Goal: Task Accomplishment & Management: Manage account settings

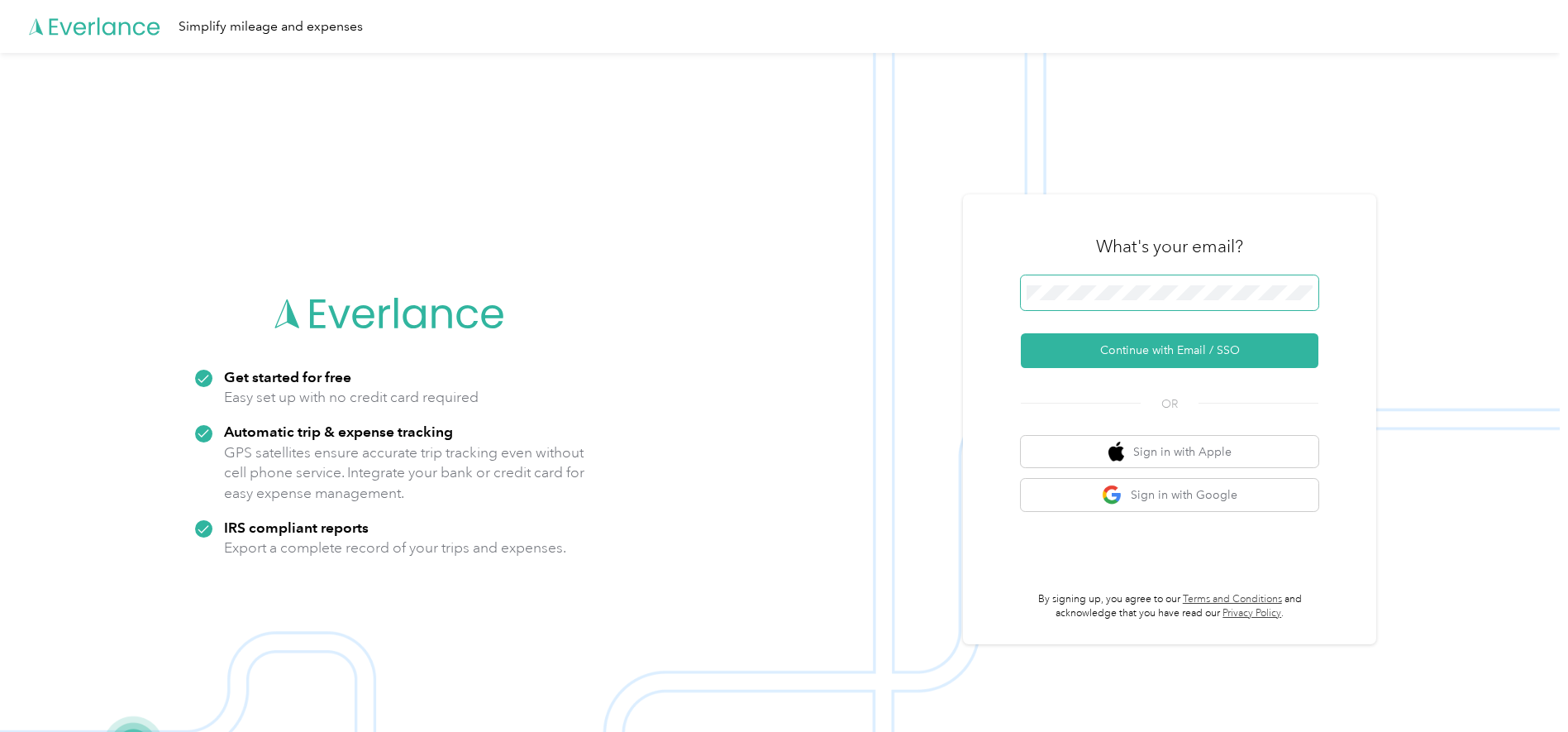
click at [903, 279] on span at bounding box center [1170, 293] width 298 height 34
click at [903, 342] on button "Continue with Email / SSO" at bounding box center [1170, 350] width 298 height 34
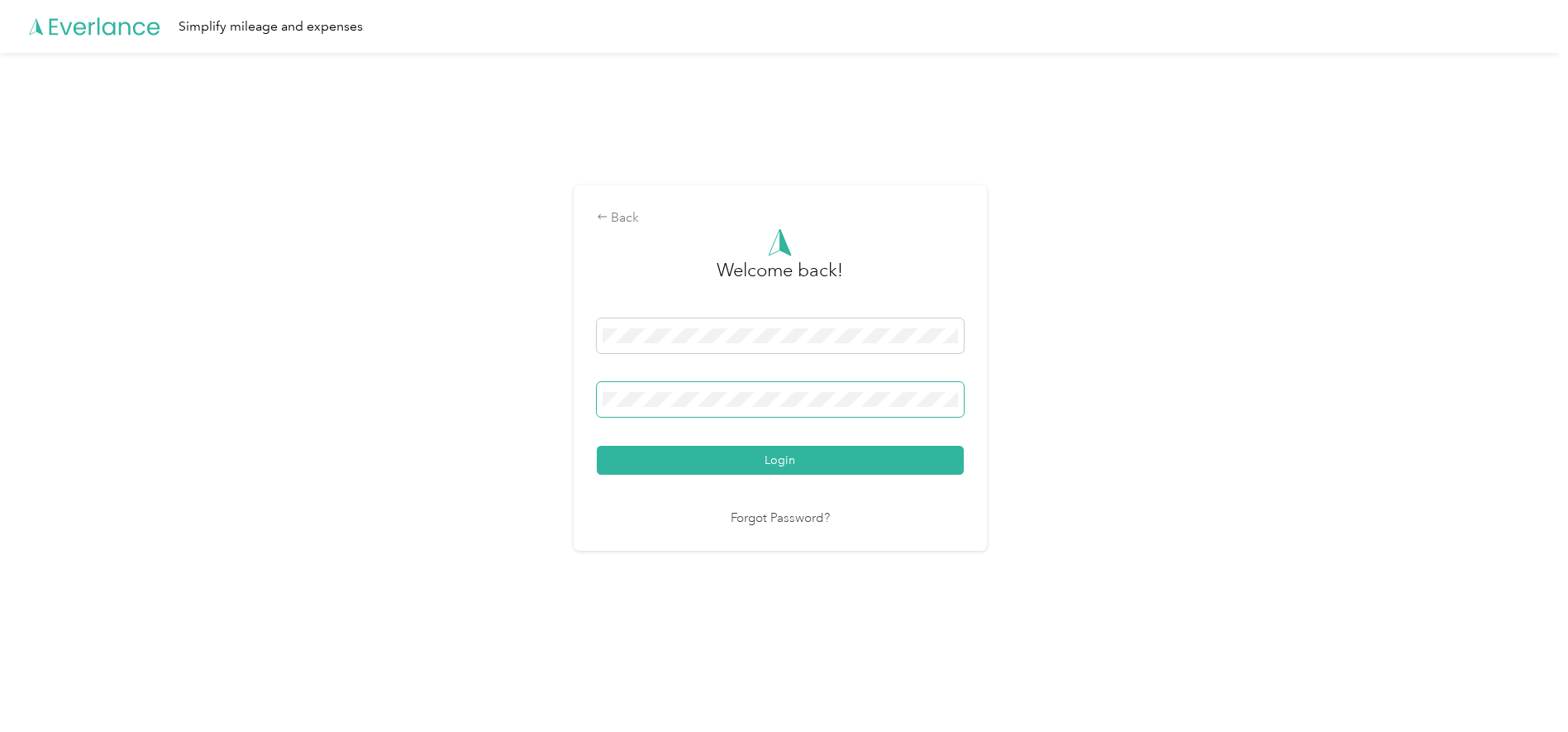
click at [832, 391] on span at bounding box center [780, 399] width 367 height 34
click at [822, 458] on button "Login" at bounding box center [780, 460] width 367 height 29
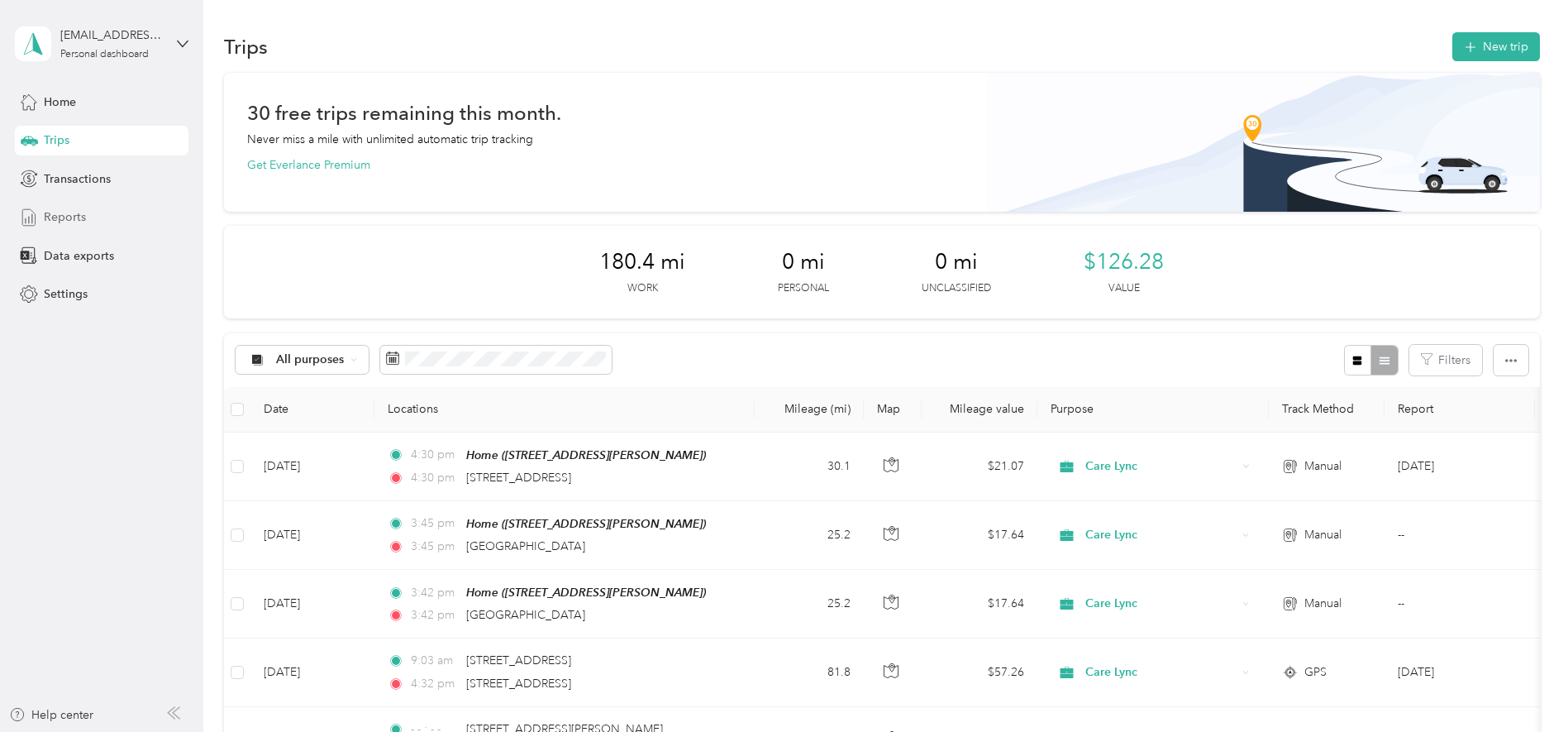
click at [70, 215] on span "Reports" at bounding box center [65, 217] width 42 height 17
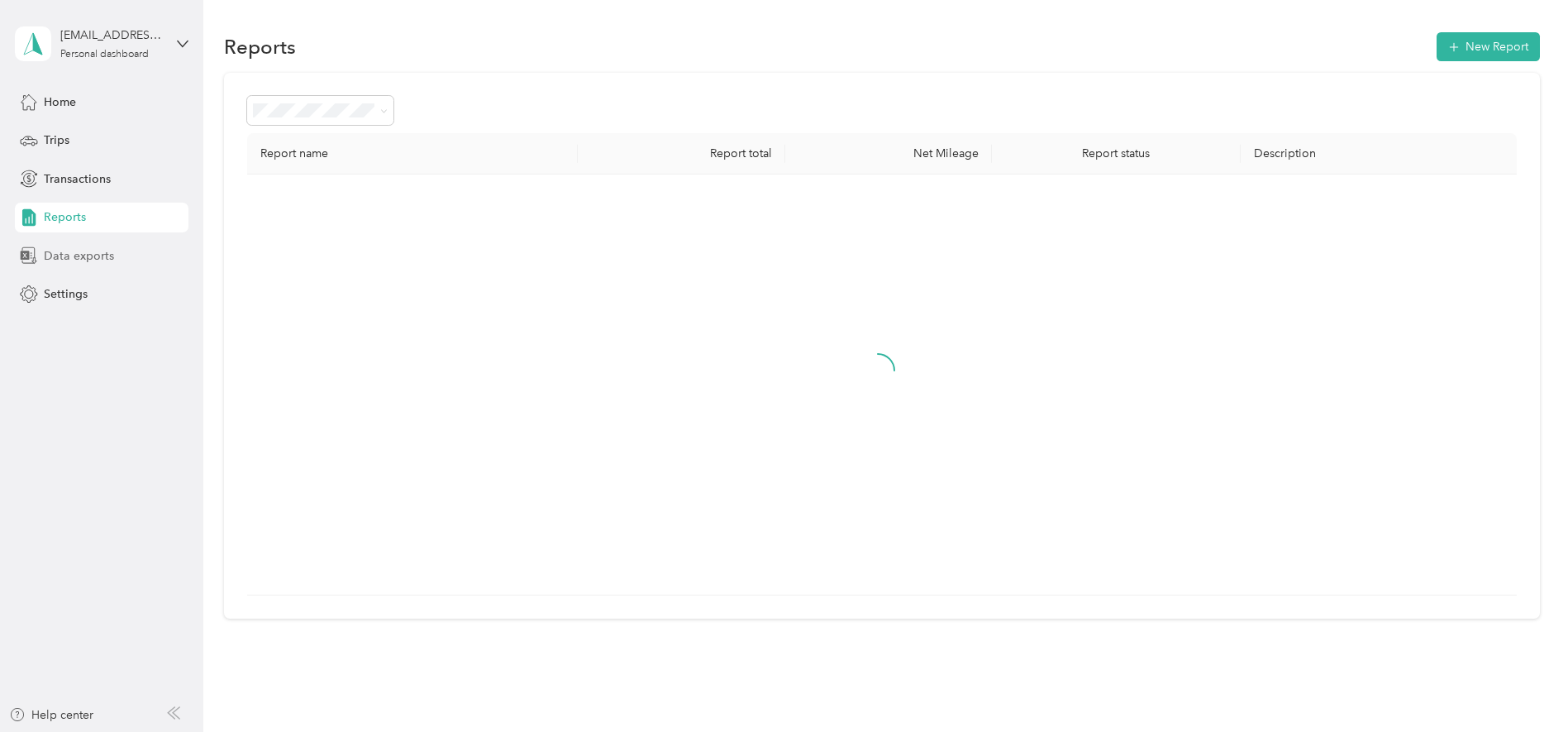
click at [84, 255] on span "Data exports" at bounding box center [79, 256] width 71 height 17
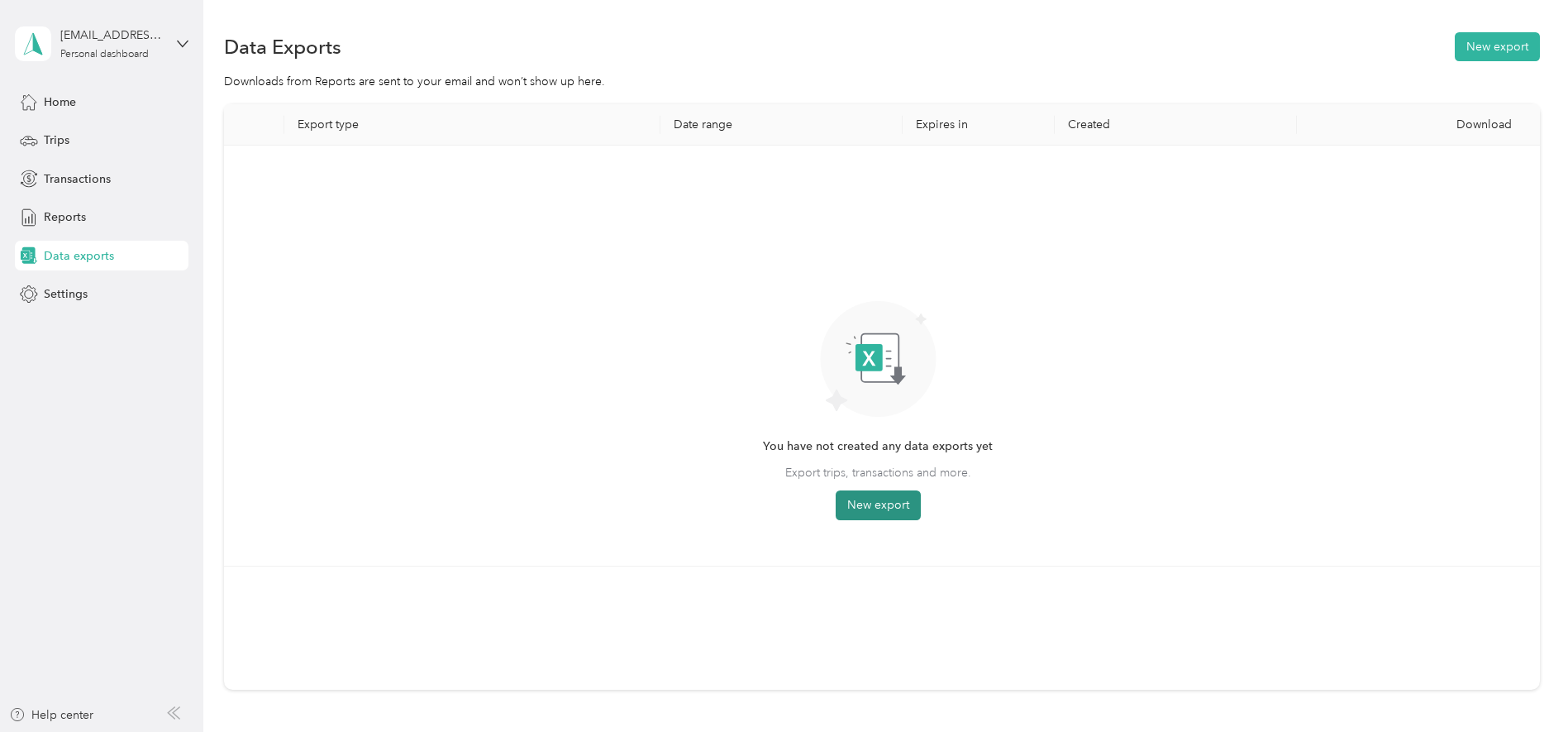
click at [884, 515] on button "New export" at bounding box center [877, 505] width 85 height 30
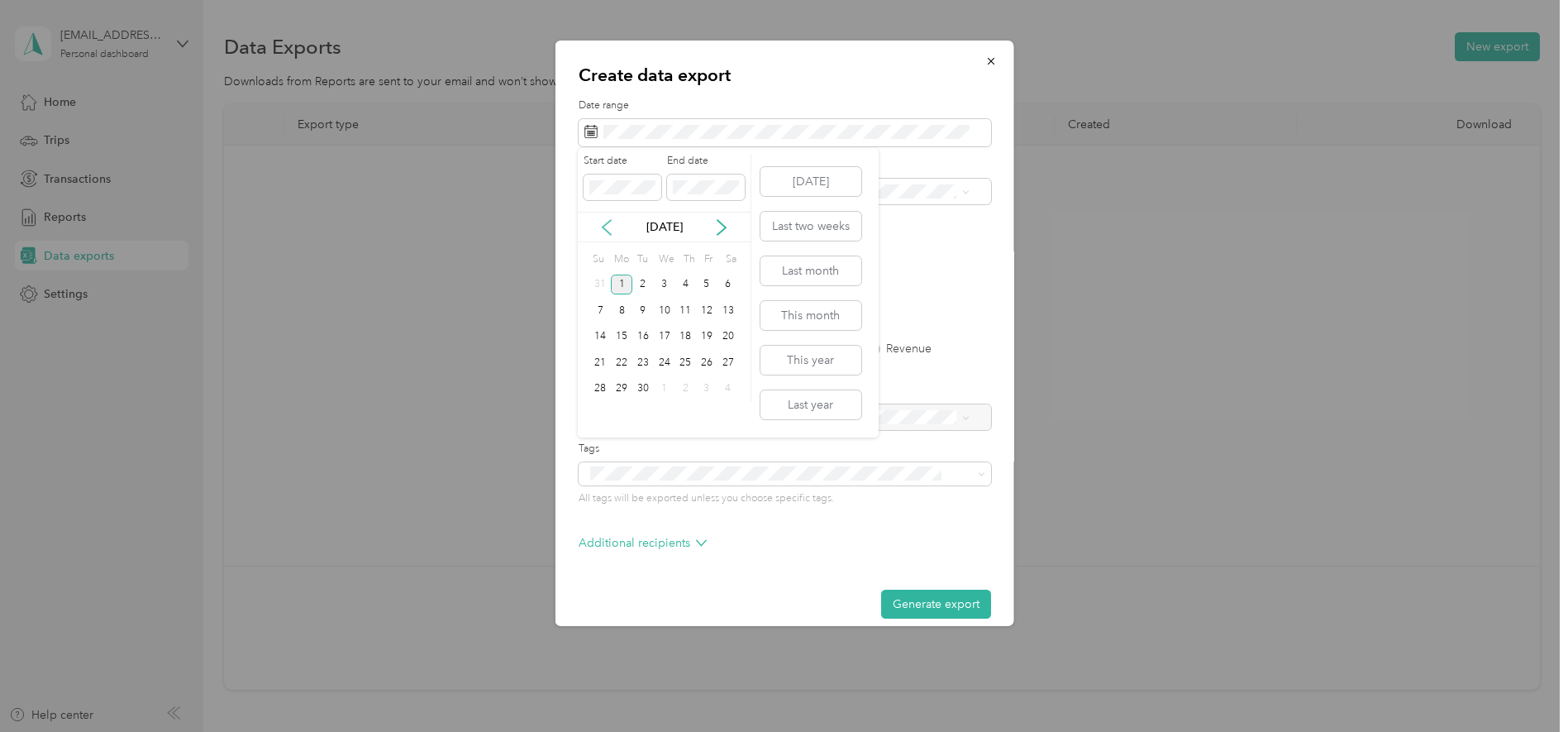
click at [608, 226] on icon at bounding box center [606, 226] width 16 height 16
click at [812, 265] on button "Last month" at bounding box center [810, 271] width 101 height 29
click at [698, 288] on div "Excel CSV PDF" at bounding box center [784, 288] width 412 height 11
click at [701, 290] on div "Excel CSV PDF" at bounding box center [784, 288] width 412 height 11
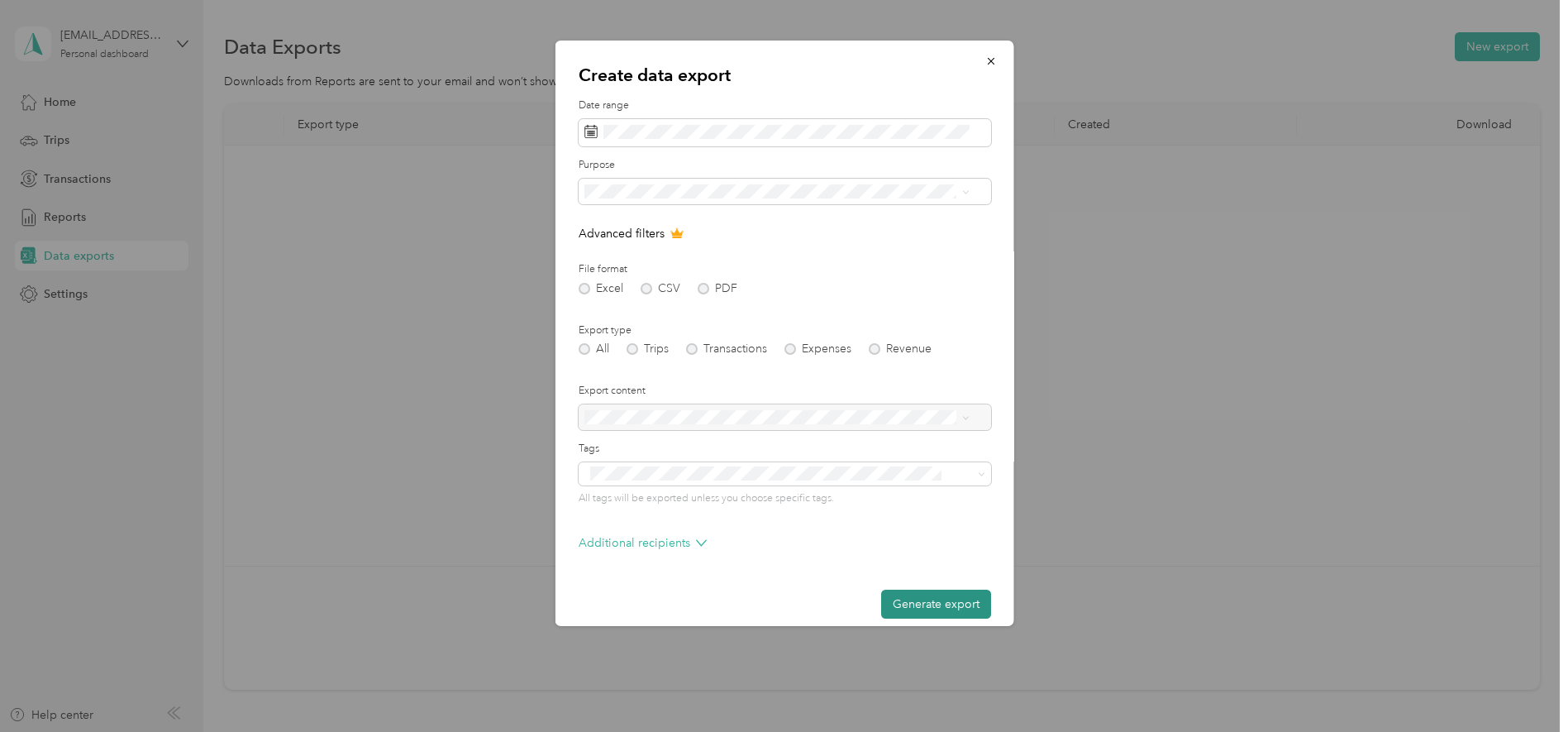
click at [903, 580] on button "Generate export" at bounding box center [935, 604] width 110 height 29
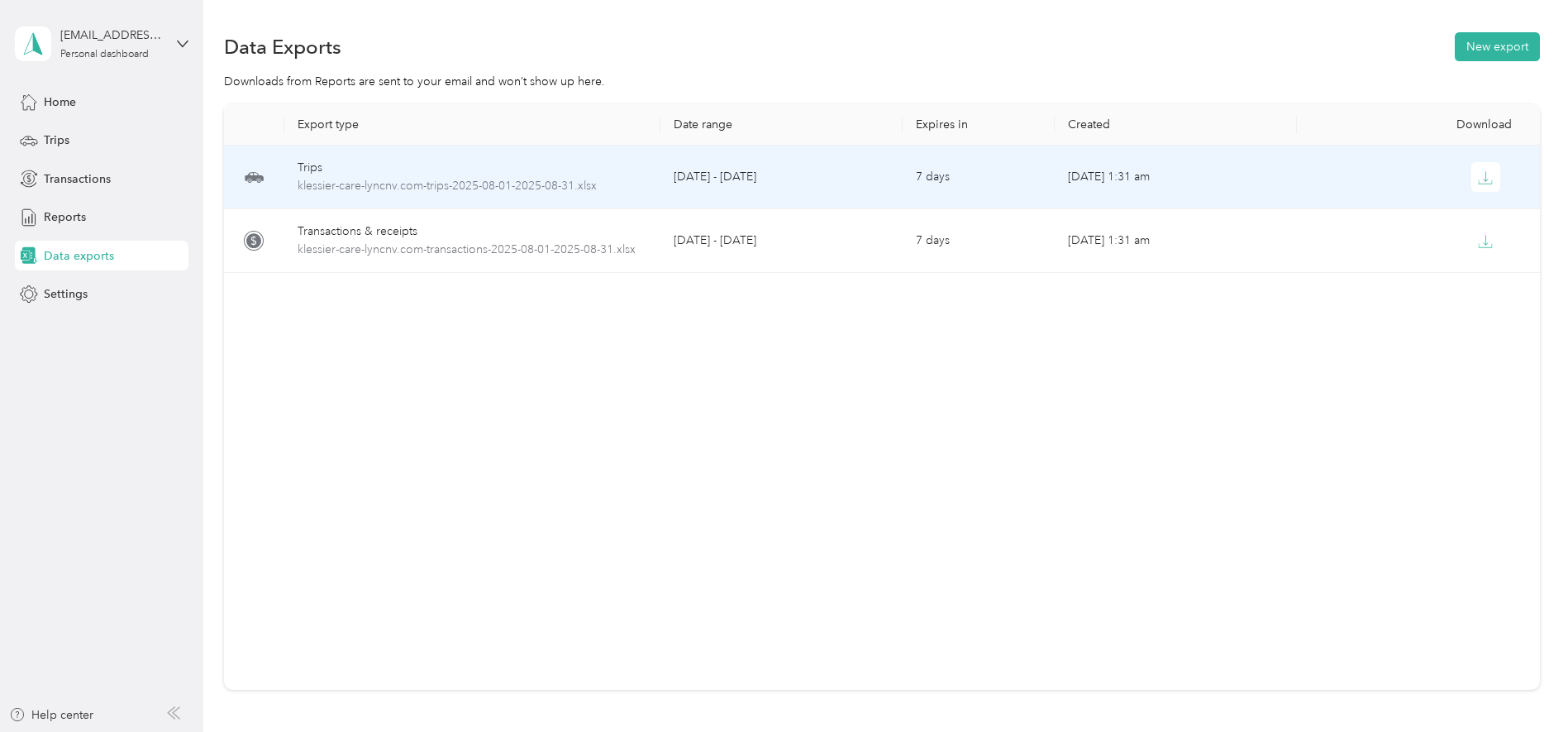
click at [791, 182] on td "[DATE] - [DATE]" at bounding box center [781, 177] width 242 height 64
click at [903, 184] on icon "button" at bounding box center [1484, 177] width 15 height 15
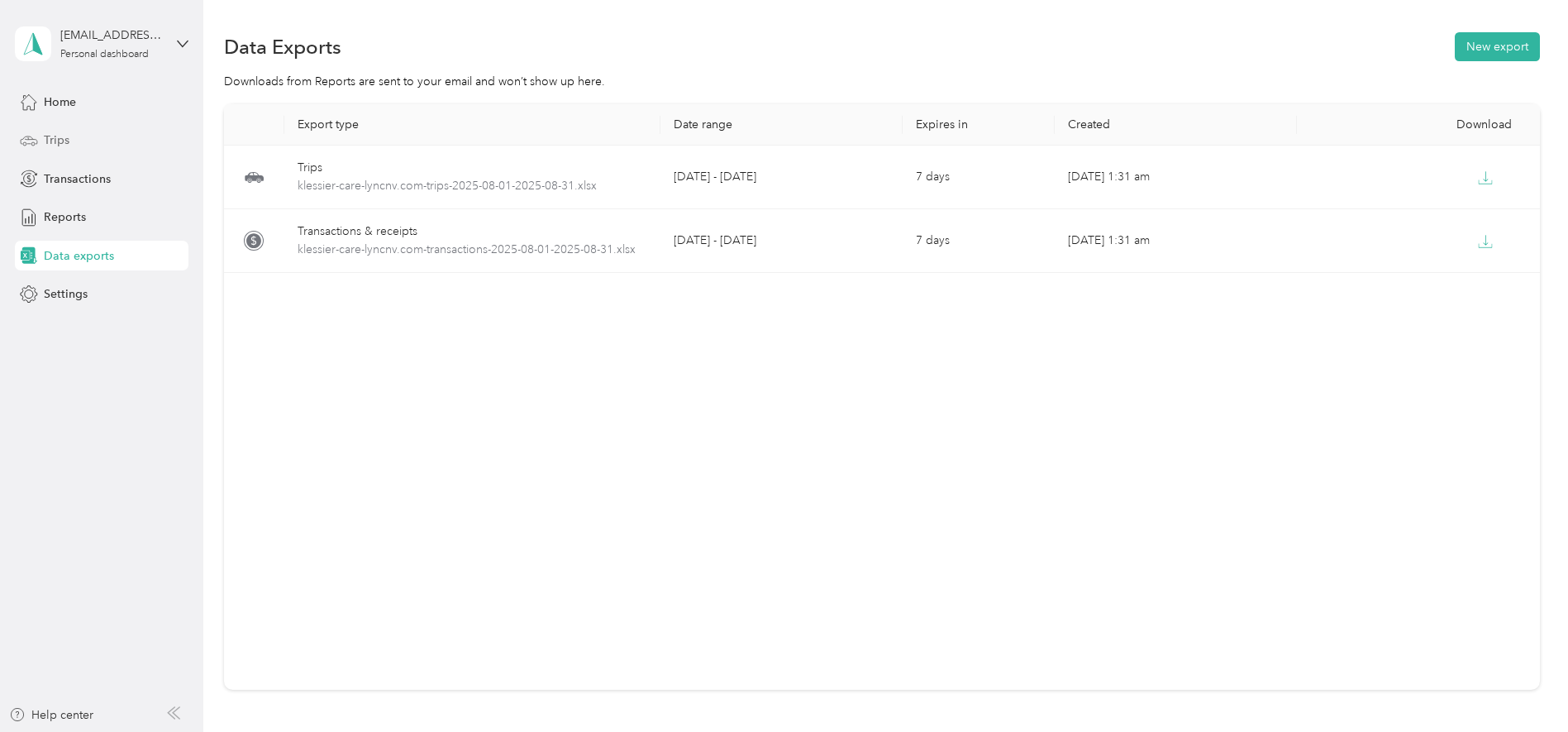
click at [29, 148] on icon at bounding box center [28, 140] width 18 height 18
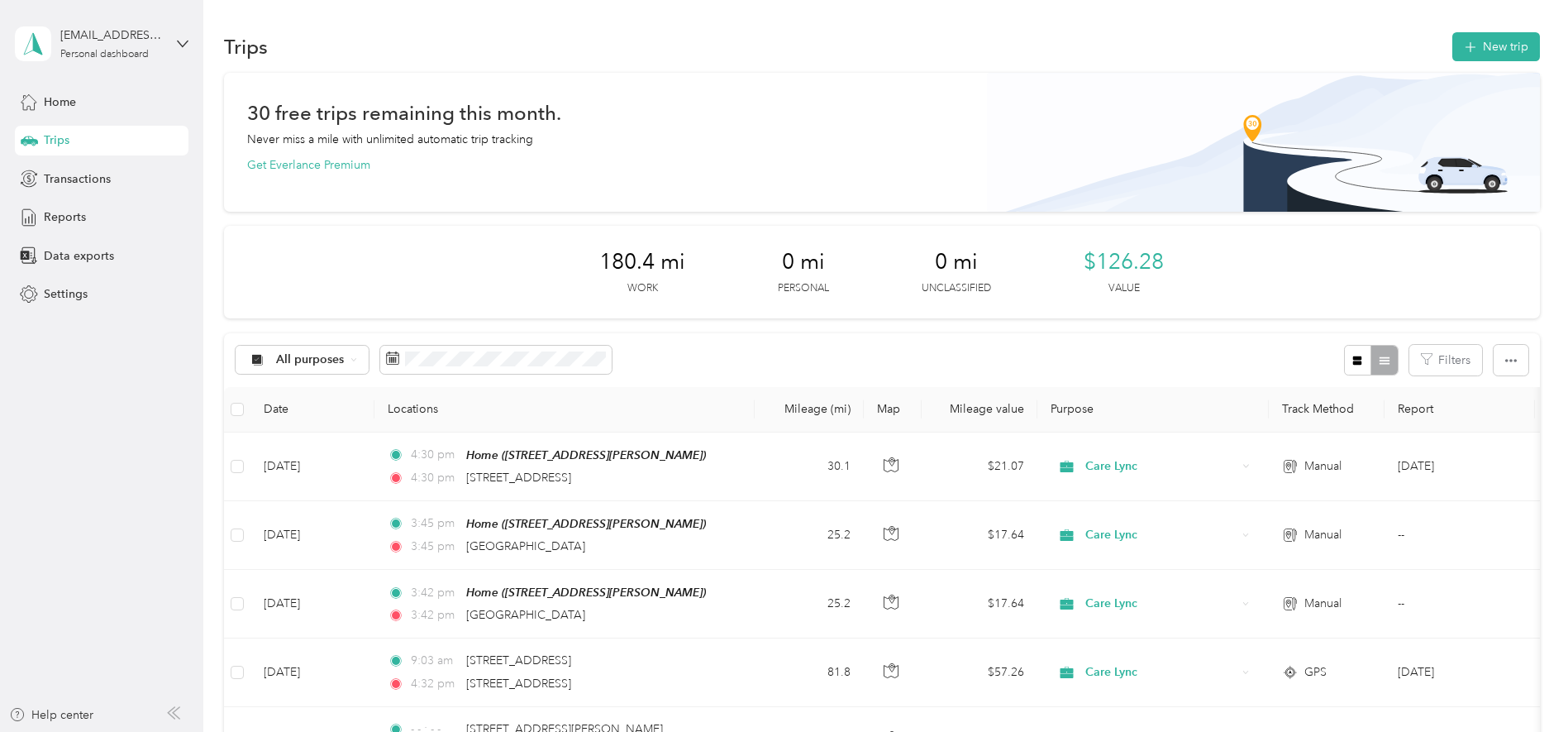
click at [566, 338] on div "All purposes Filters" at bounding box center [882, 360] width 1316 height 53
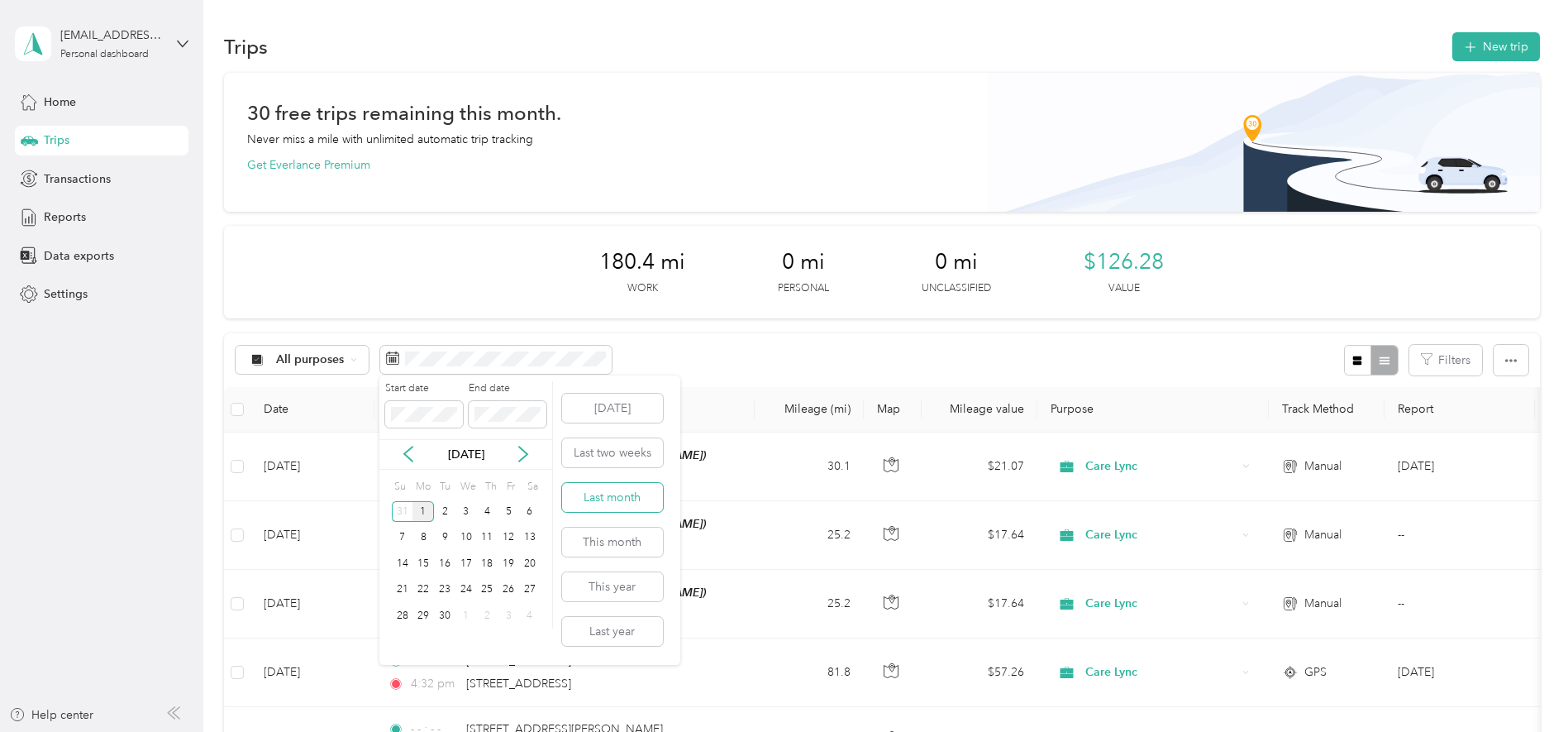
click at [609, 485] on button "Last month" at bounding box center [612, 498] width 101 height 29
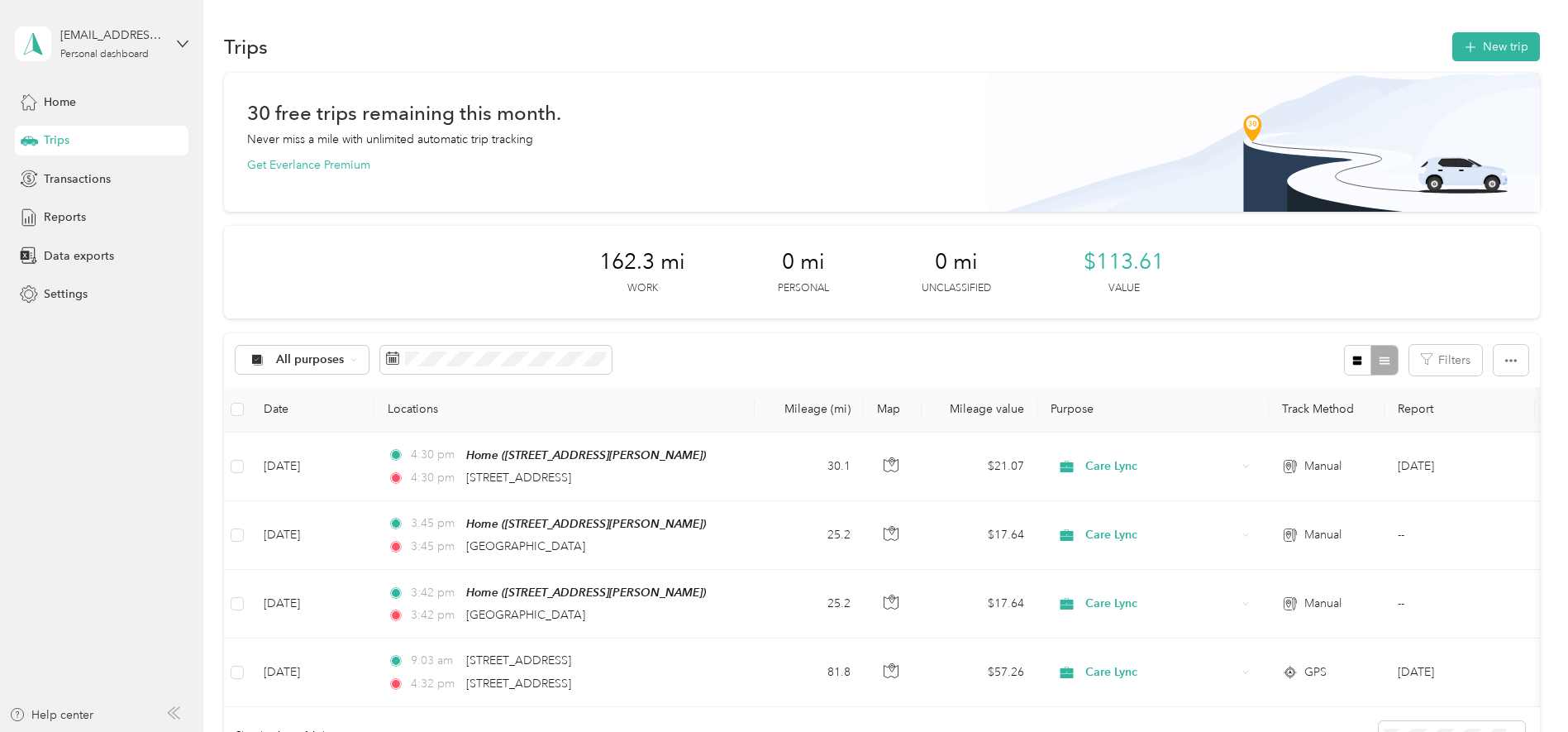
click at [903, 107] on div "Trips New trip 30 free trips remaining this month. Never miss a mile with unlim…" at bounding box center [881, 456] width 1356 height 912
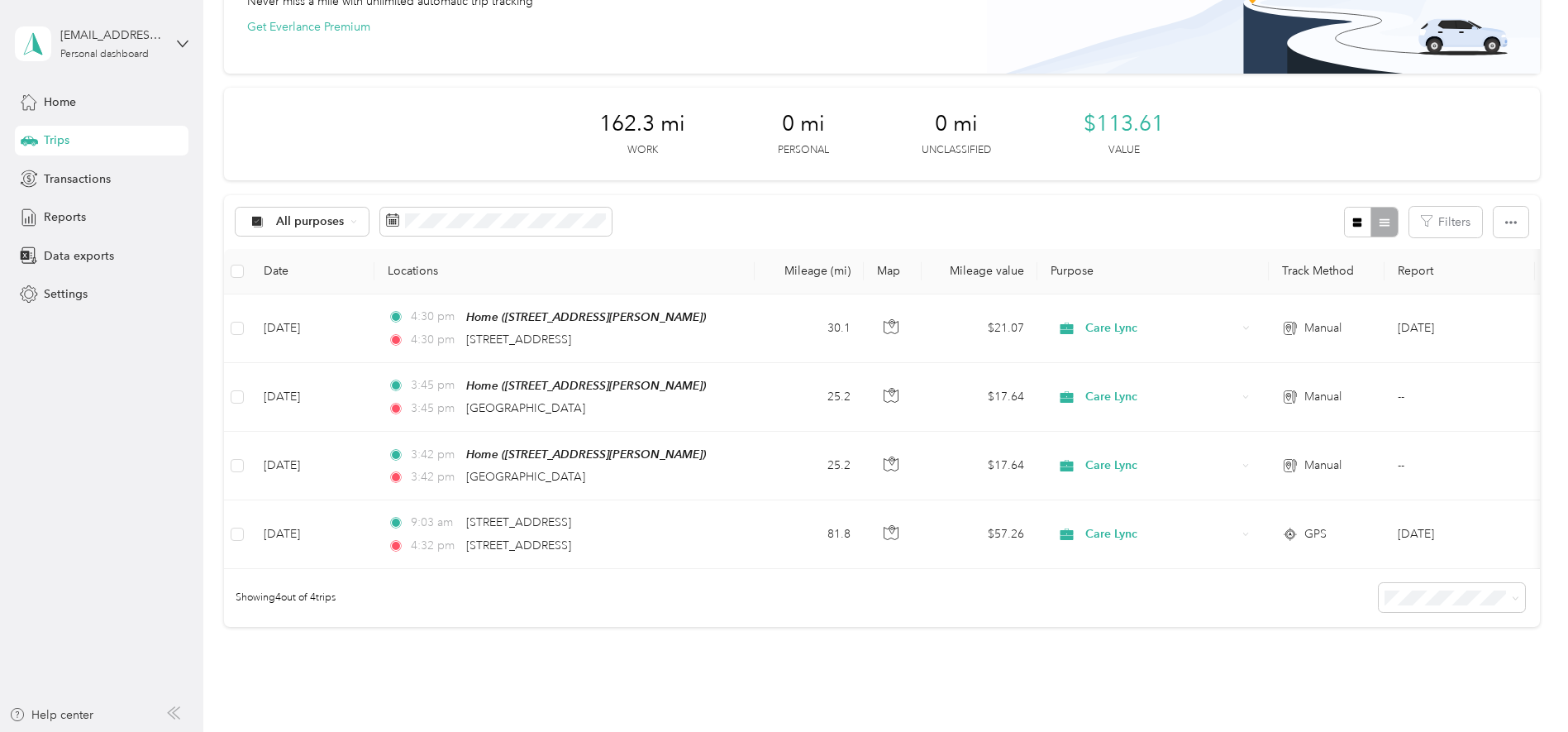
scroll to position [146, 0]
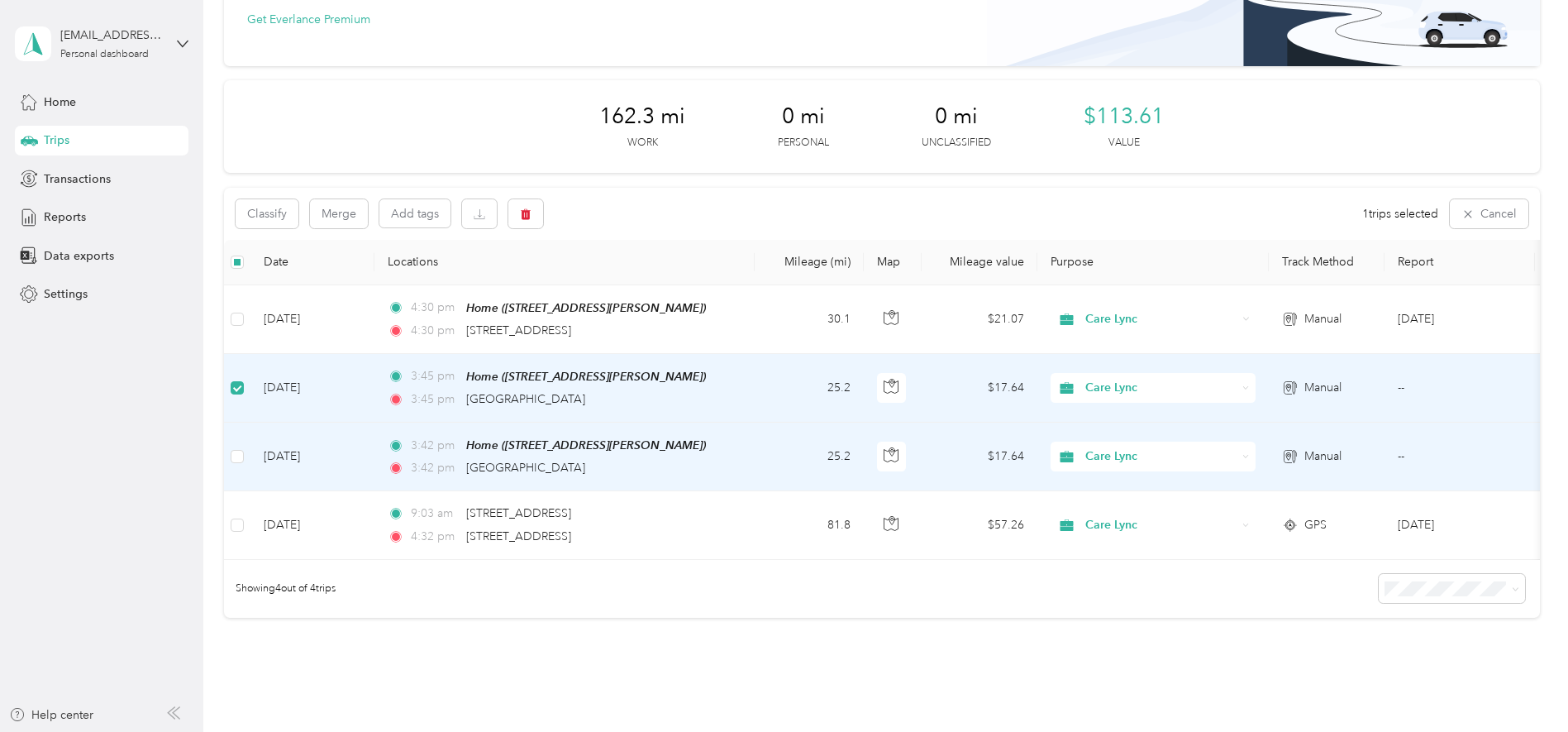
click at [245, 464] on td at bounding box center [237, 457] width 27 height 69
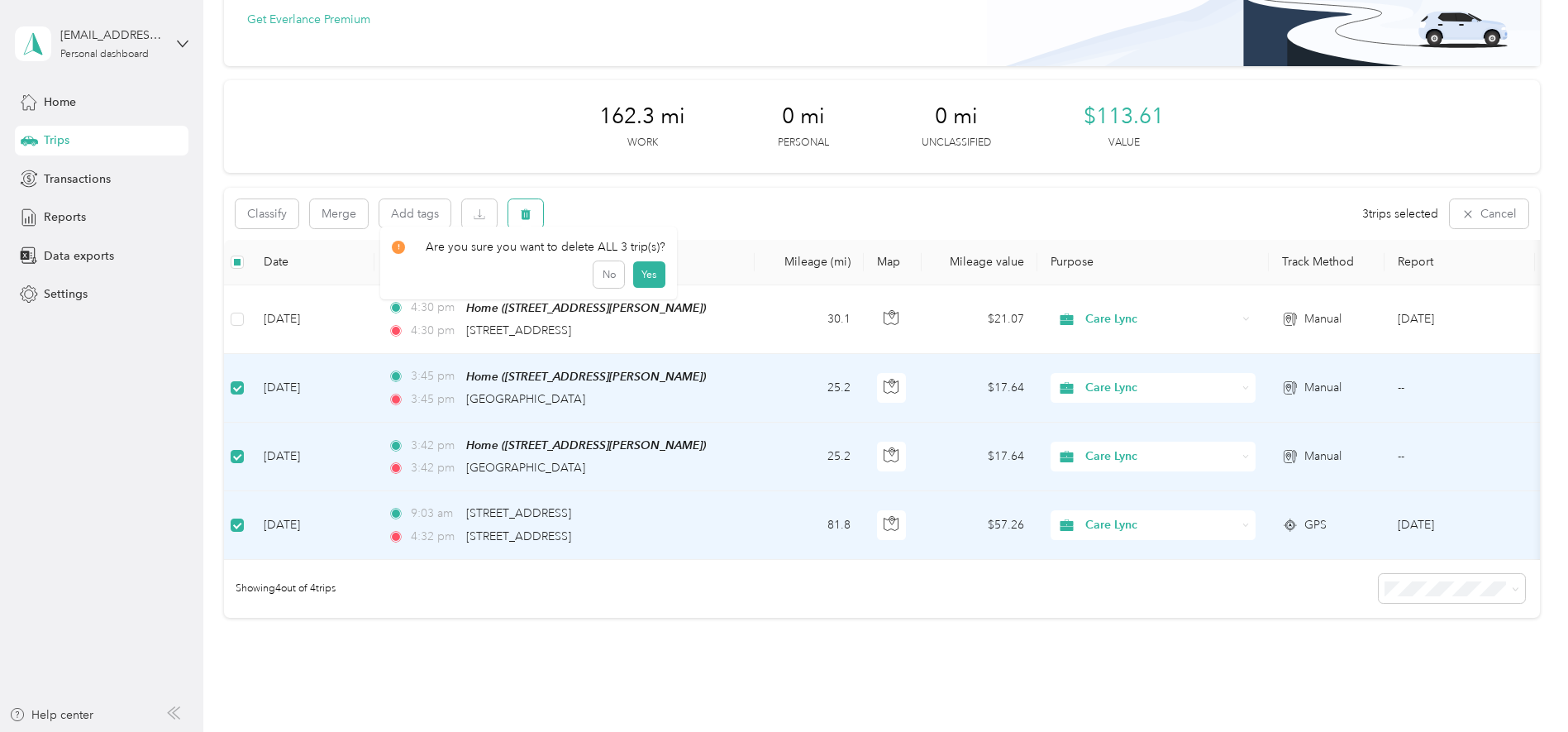
click at [526, 219] on icon "button" at bounding box center [526, 214] width 10 height 10
click at [644, 275] on button "Yes" at bounding box center [648, 282] width 32 height 27
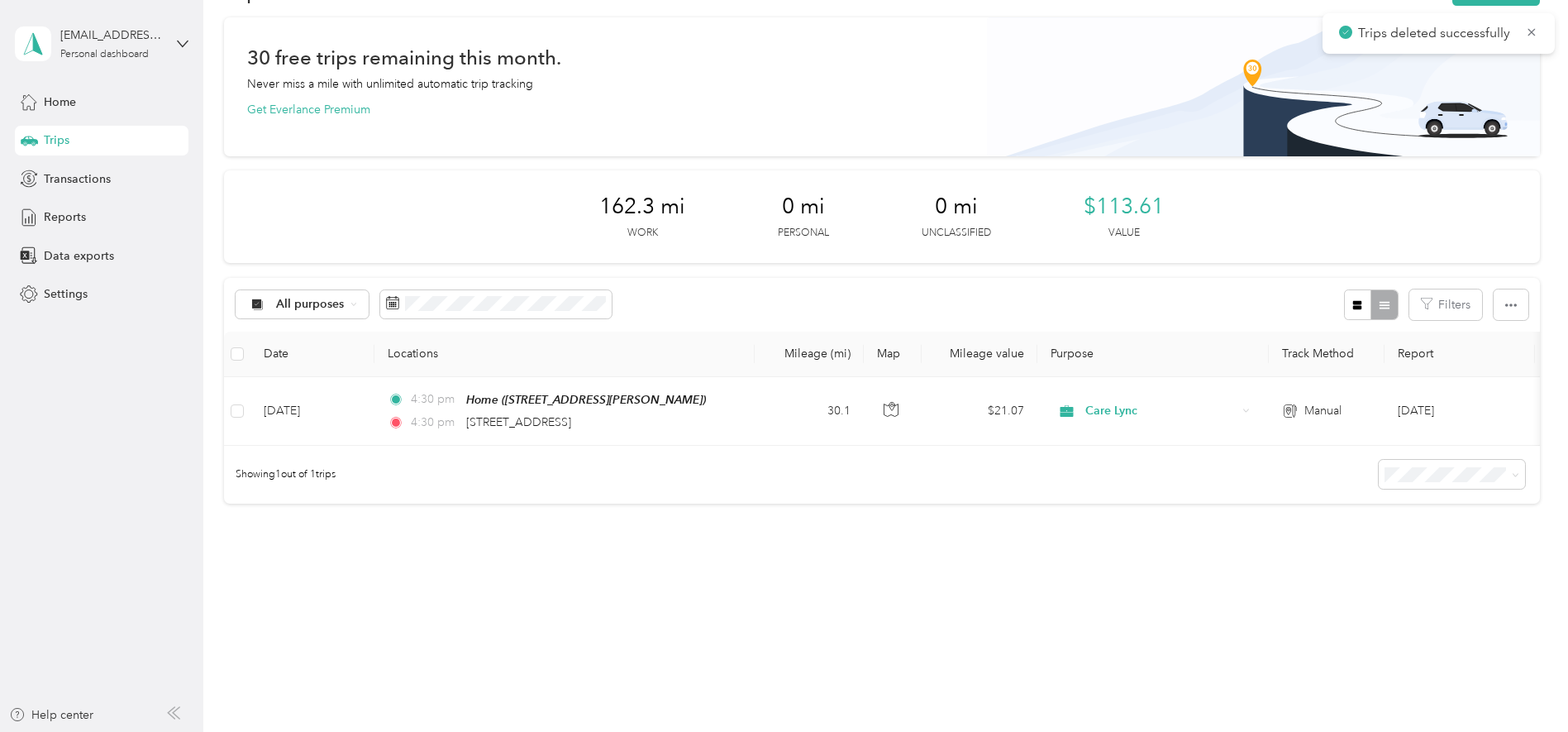
scroll to position [71, 0]
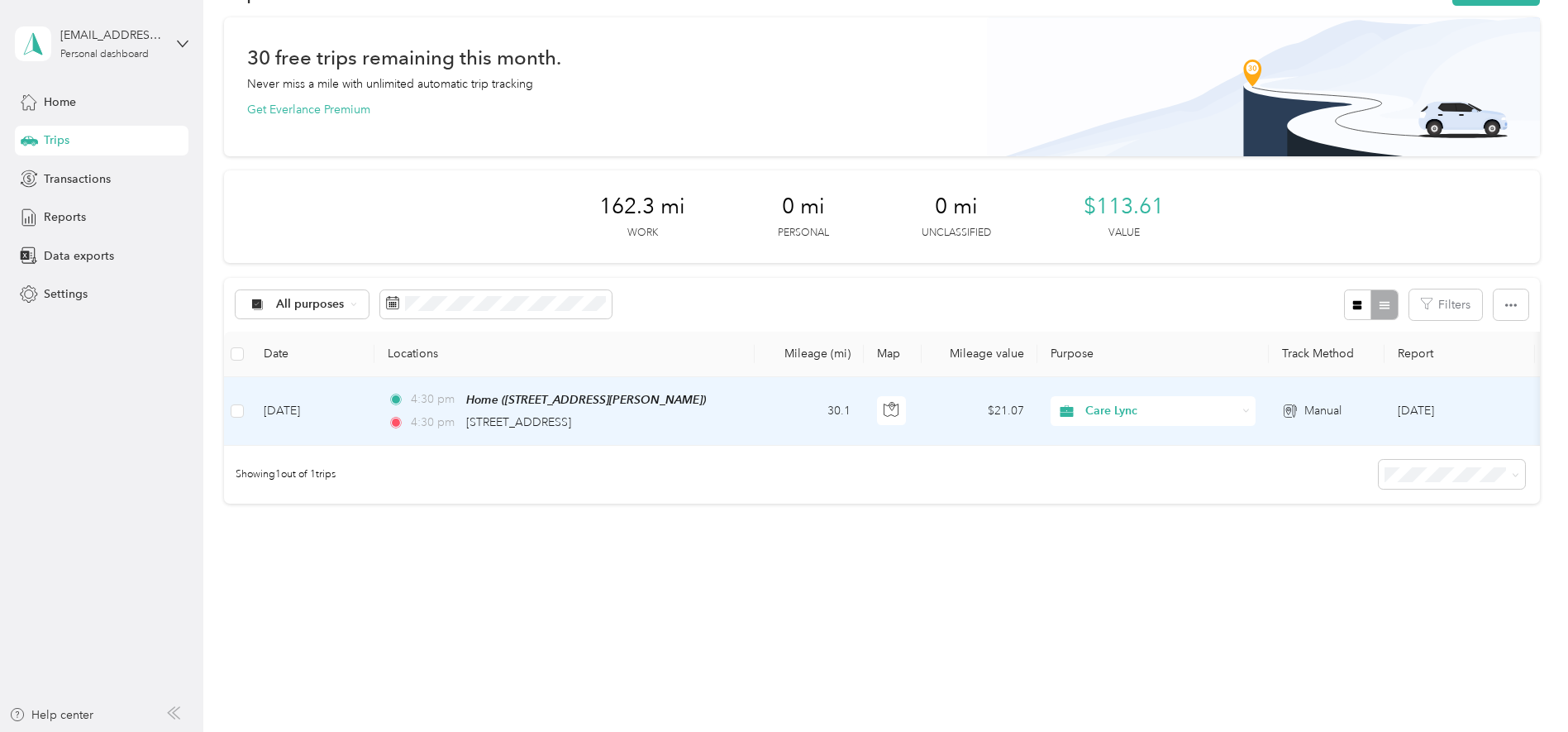
click at [685, 413] on div "4:30 pm [STREET_ADDRESS]" at bounding box center [561, 422] width 347 height 18
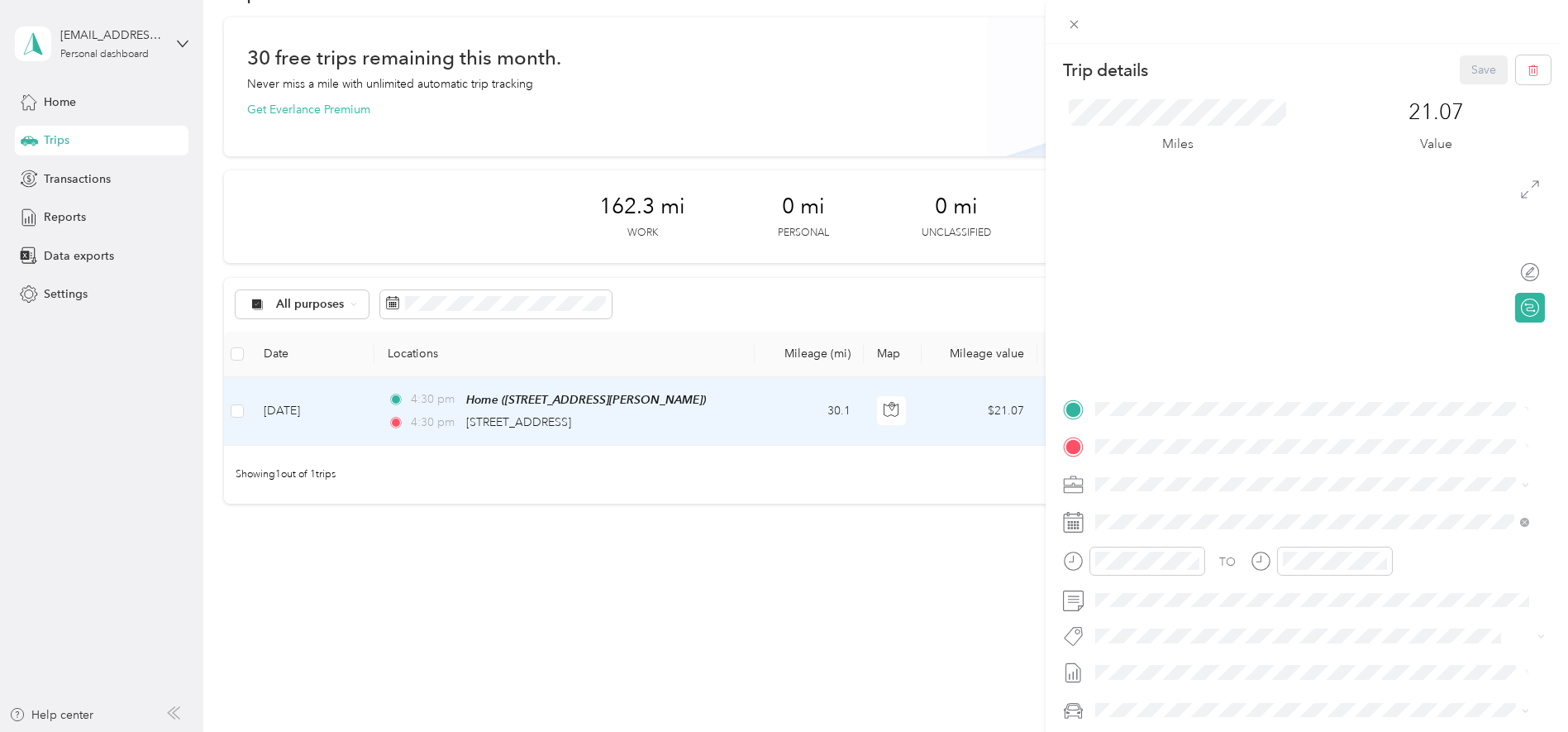
click at [490, 230] on div "Trip details Save This trip cannot be edited because it is either under review,…" at bounding box center [784, 366] width 1568 height 732
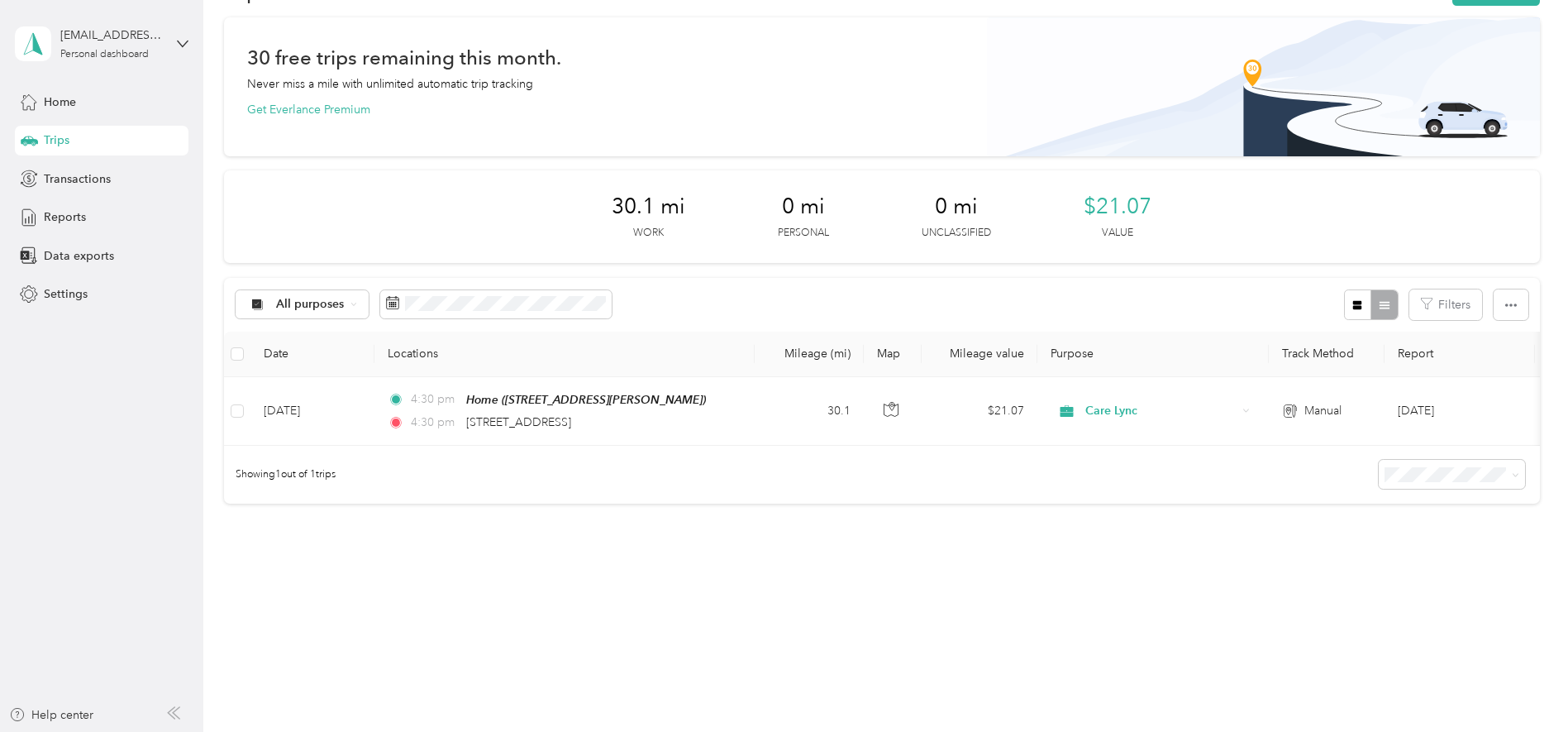
click at [355, 573] on div "Trips New trip 30 free trips remaining this month. Never miss a mile with unlim…" at bounding box center [881, 298] width 1356 height 706
click at [51, 107] on span "Home" at bounding box center [59, 102] width 32 height 17
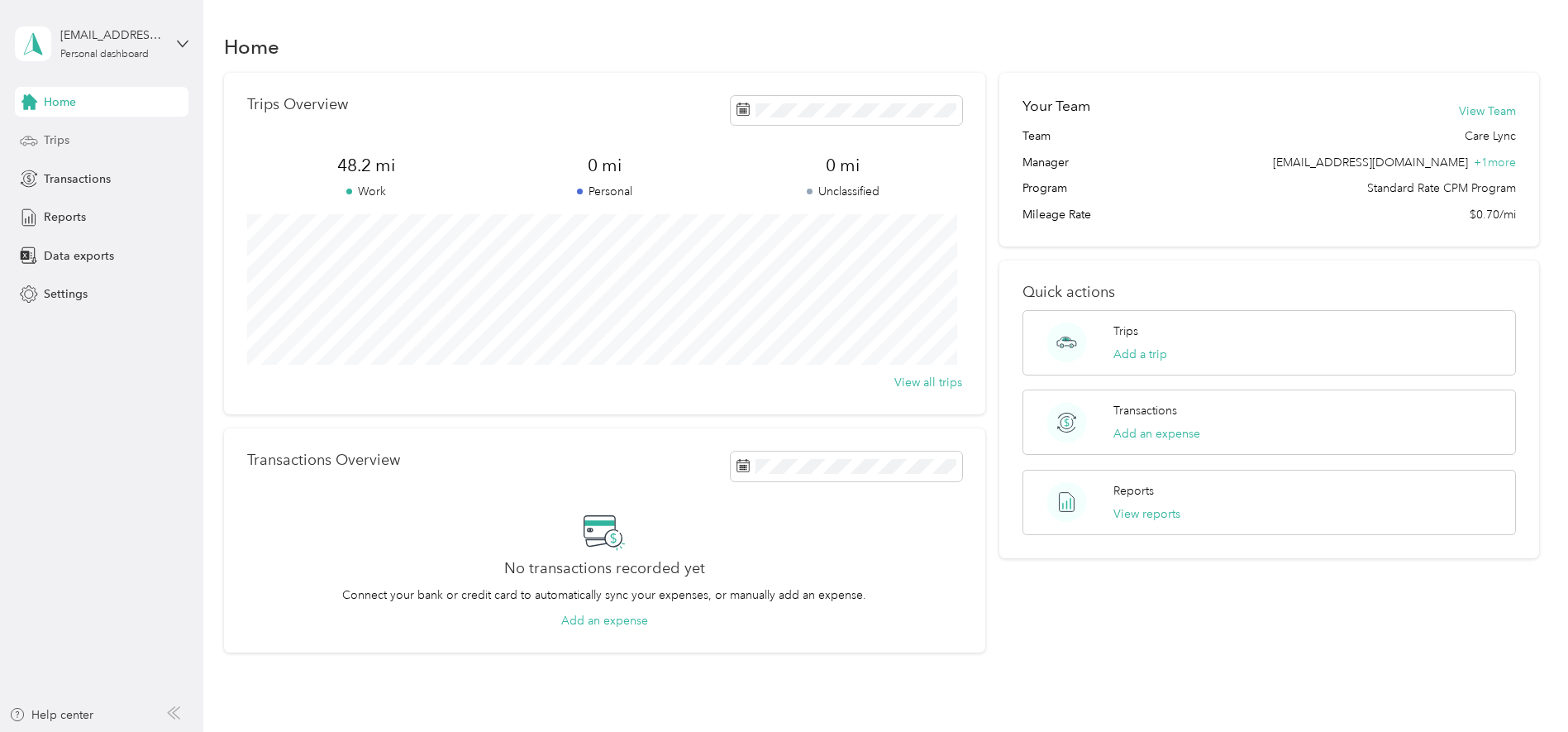
click at [52, 140] on span "Trips" at bounding box center [57, 140] width 26 height 17
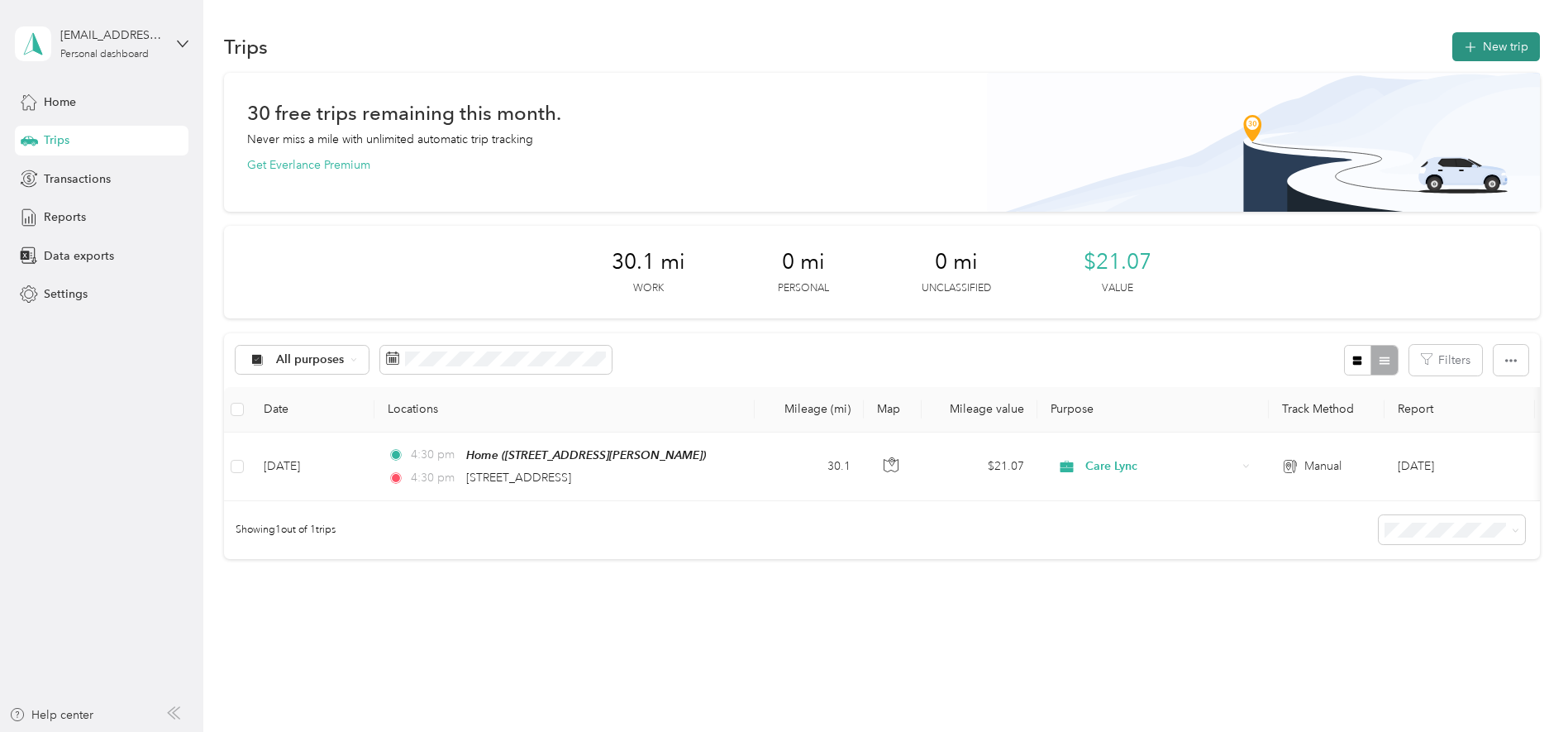
click at [903, 44] on button "New trip" at bounding box center [1497, 47] width 88 height 29
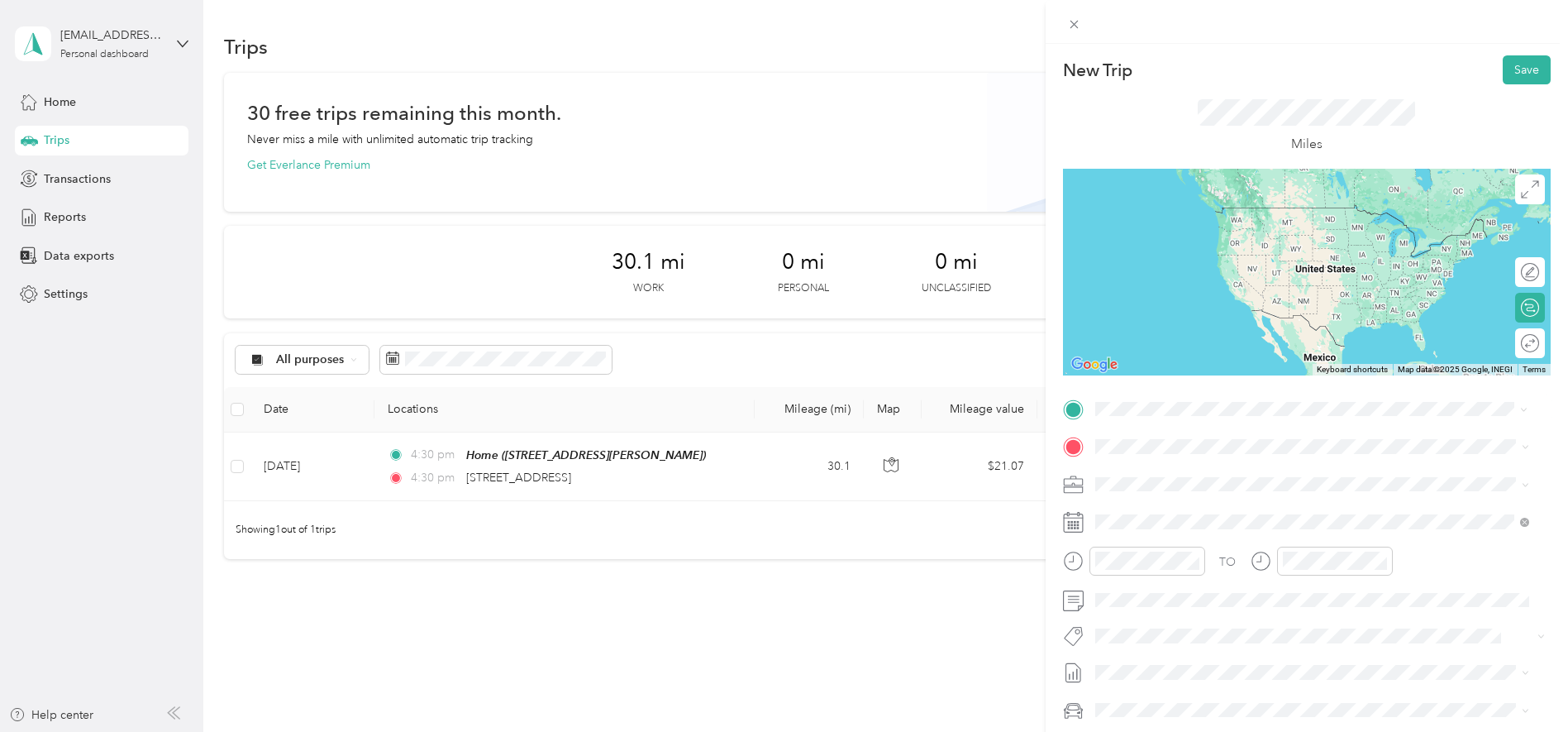
click at [903, 469] on span "[STREET_ADDRESS][US_STATE]" at bounding box center [1208, 468] width 165 height 15
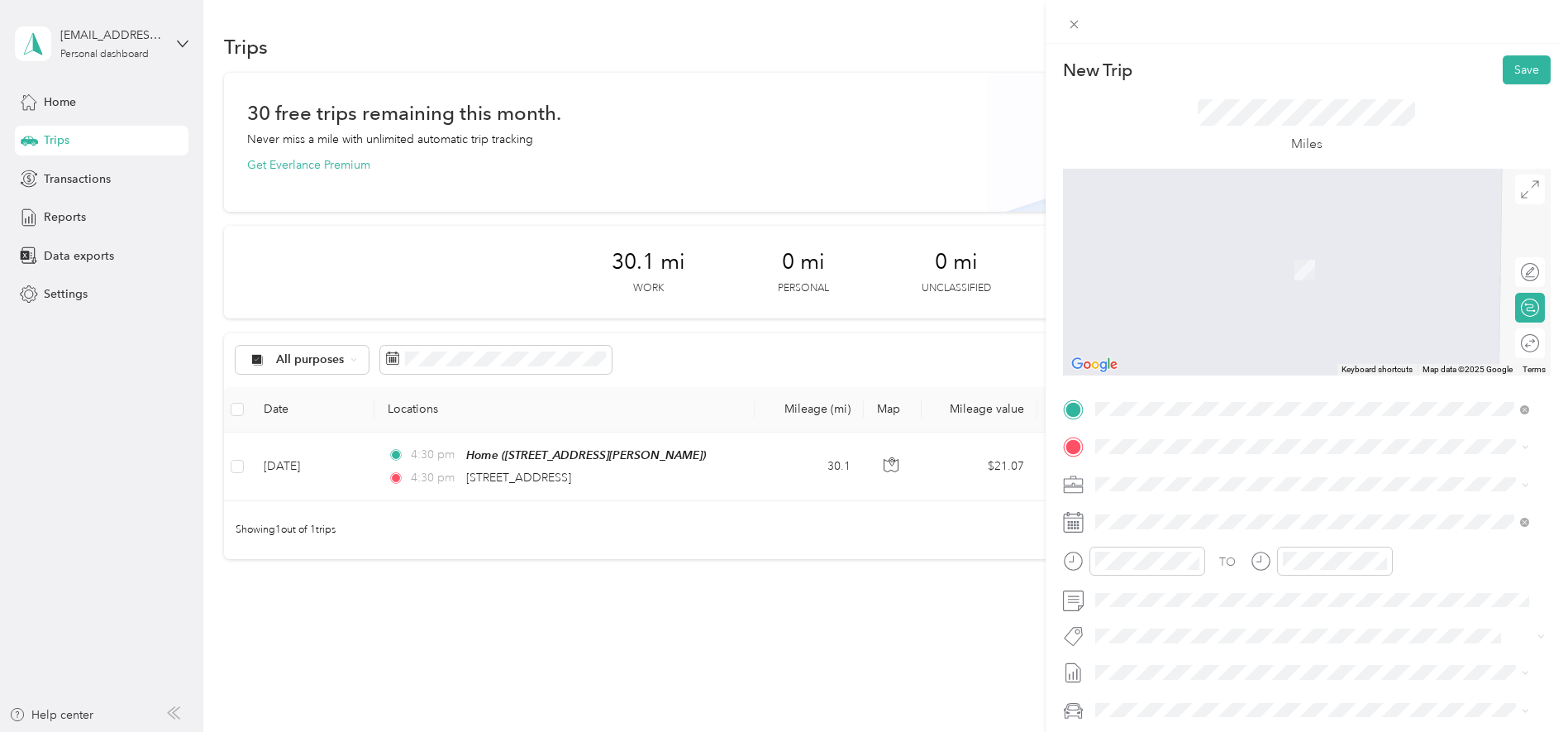
click at [903, 538] on div "Home [STREET_ADDRESS][PERSON_NAME]" at bounding box center [1224, 521] width 196 height 34
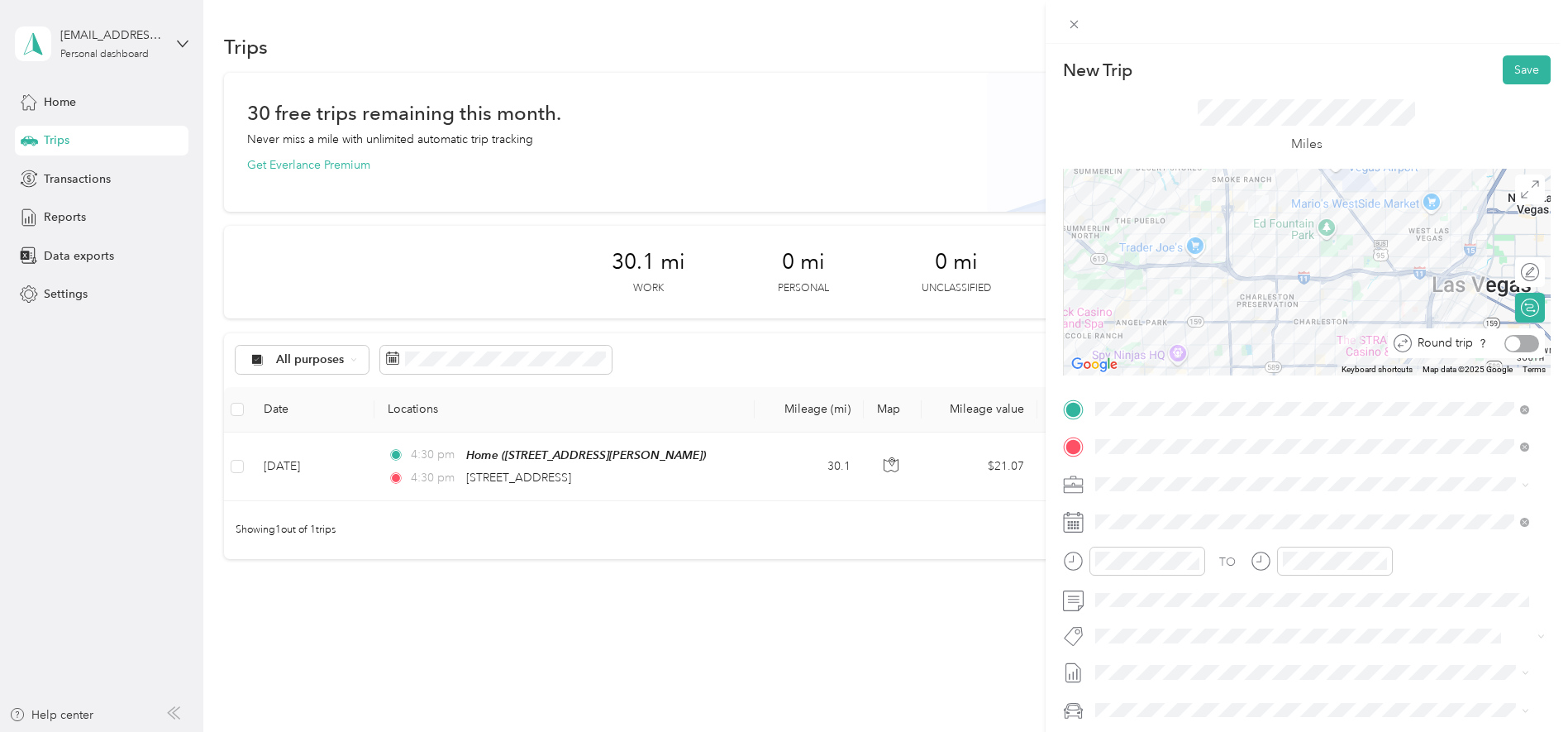
click at [903, 337] on div at bounding box center [1522, 344] width 34 height 17
click at [903, 403] on span at bounding box center [1524, 409] width 9 height 14
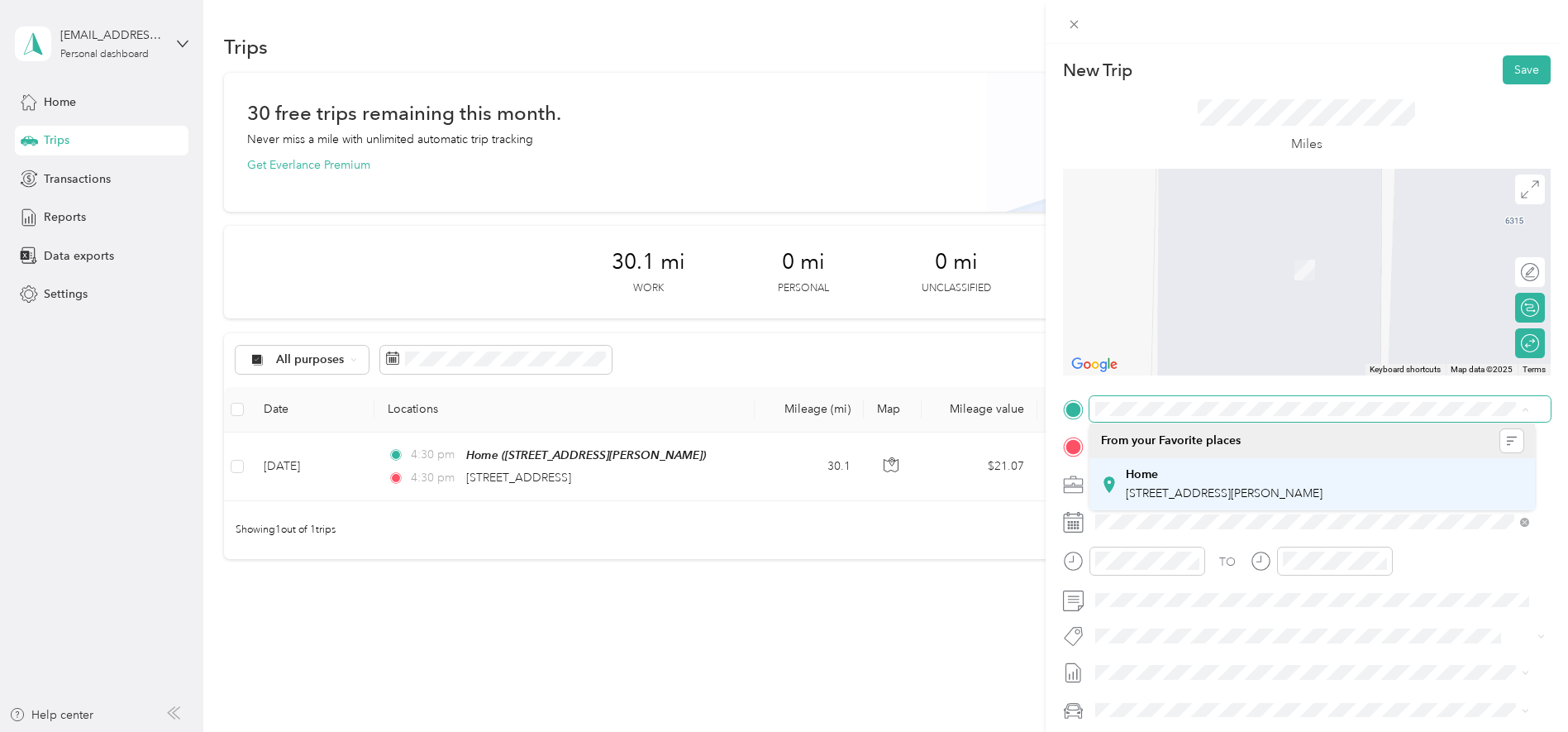
click at [903, 467] on div "Home" at bounding box center [1224, 474] width 196 height 15
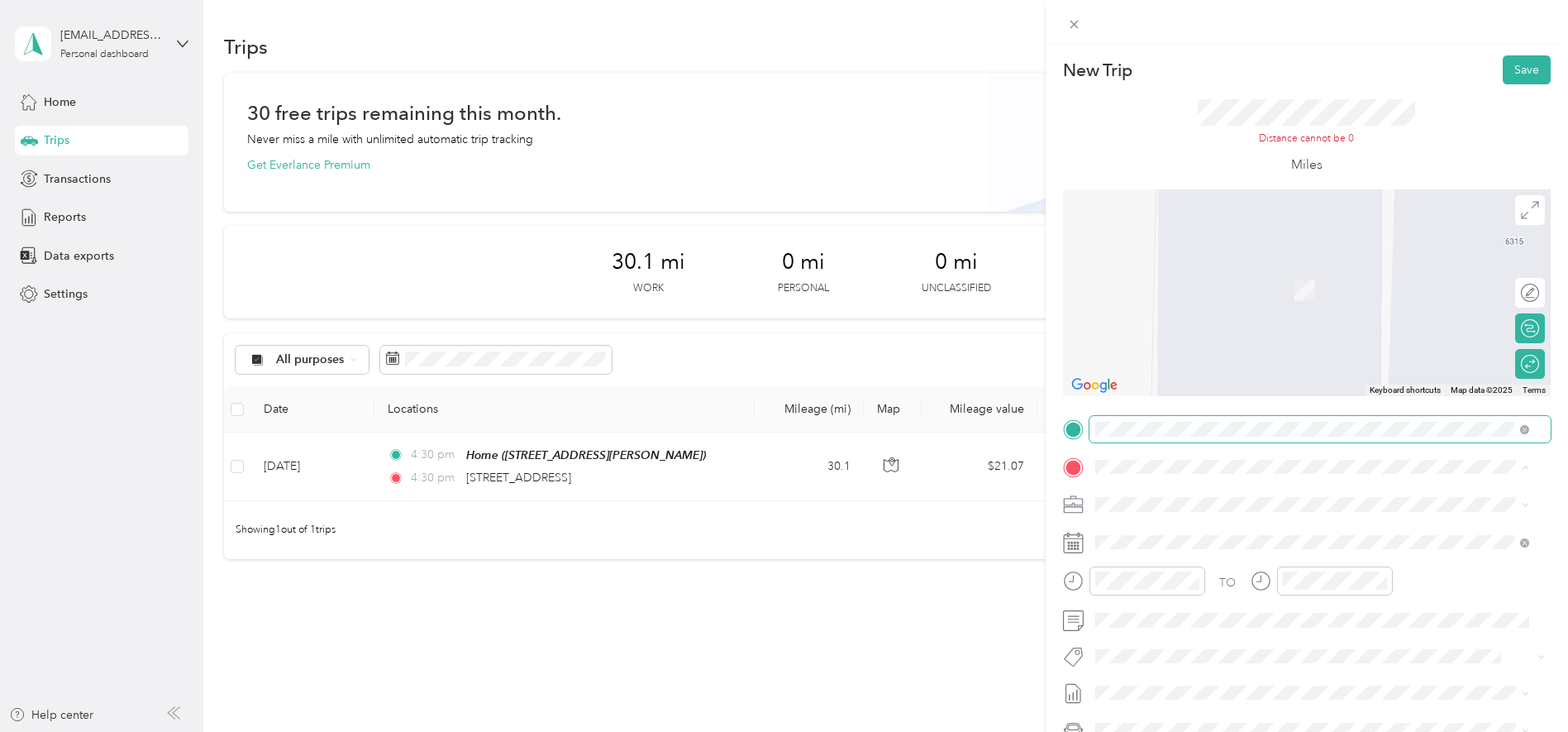
click at [903, 533] on span "[STREET_ADDRESS][US_STATE]" at bounding box center [1208, 526] width 165 height 15
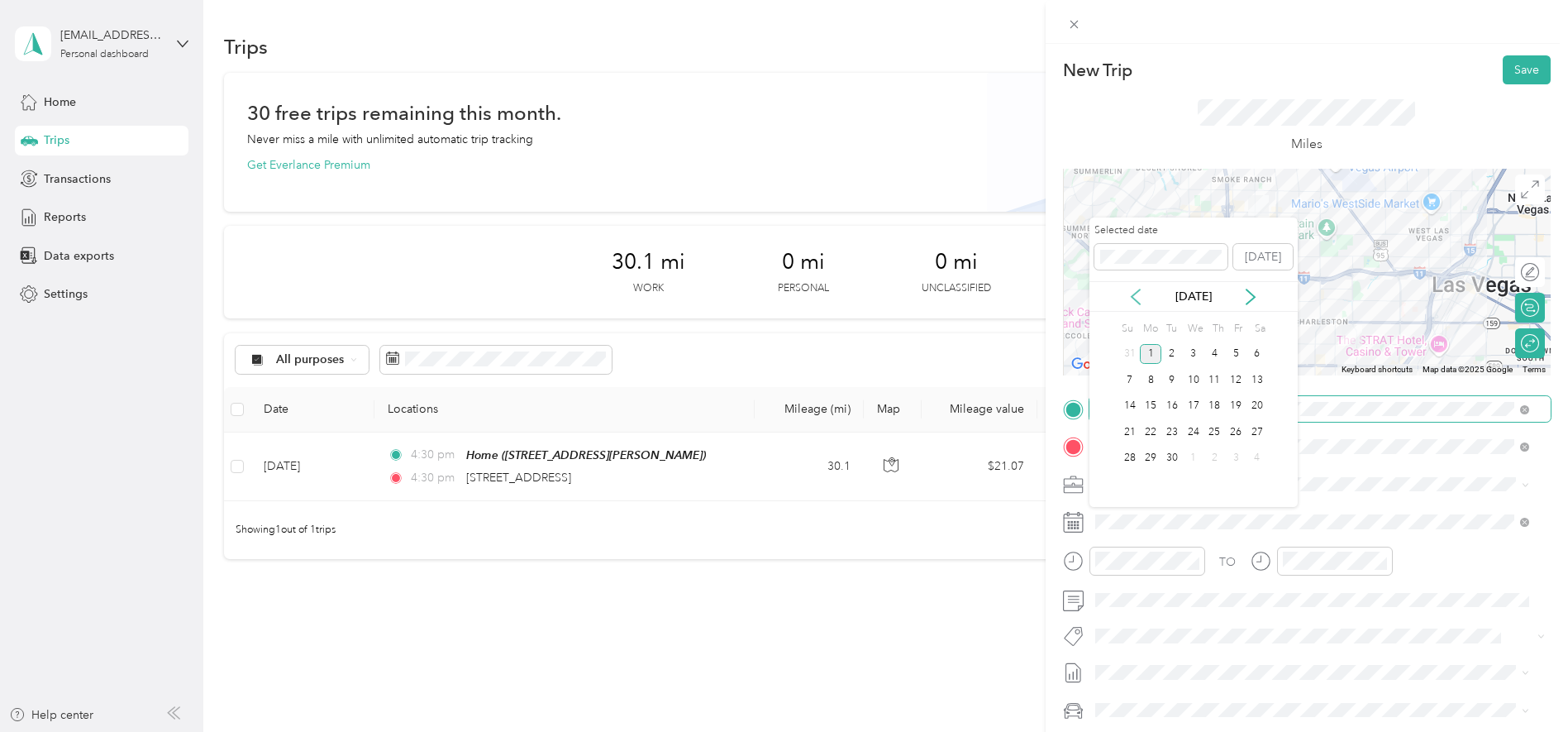
click at [903, 302] on icon at bounding box center [1135, 296] width 16 height 16
click at [903, 377] on div "4" at bounding box center [1150, 380] width 22 height 21
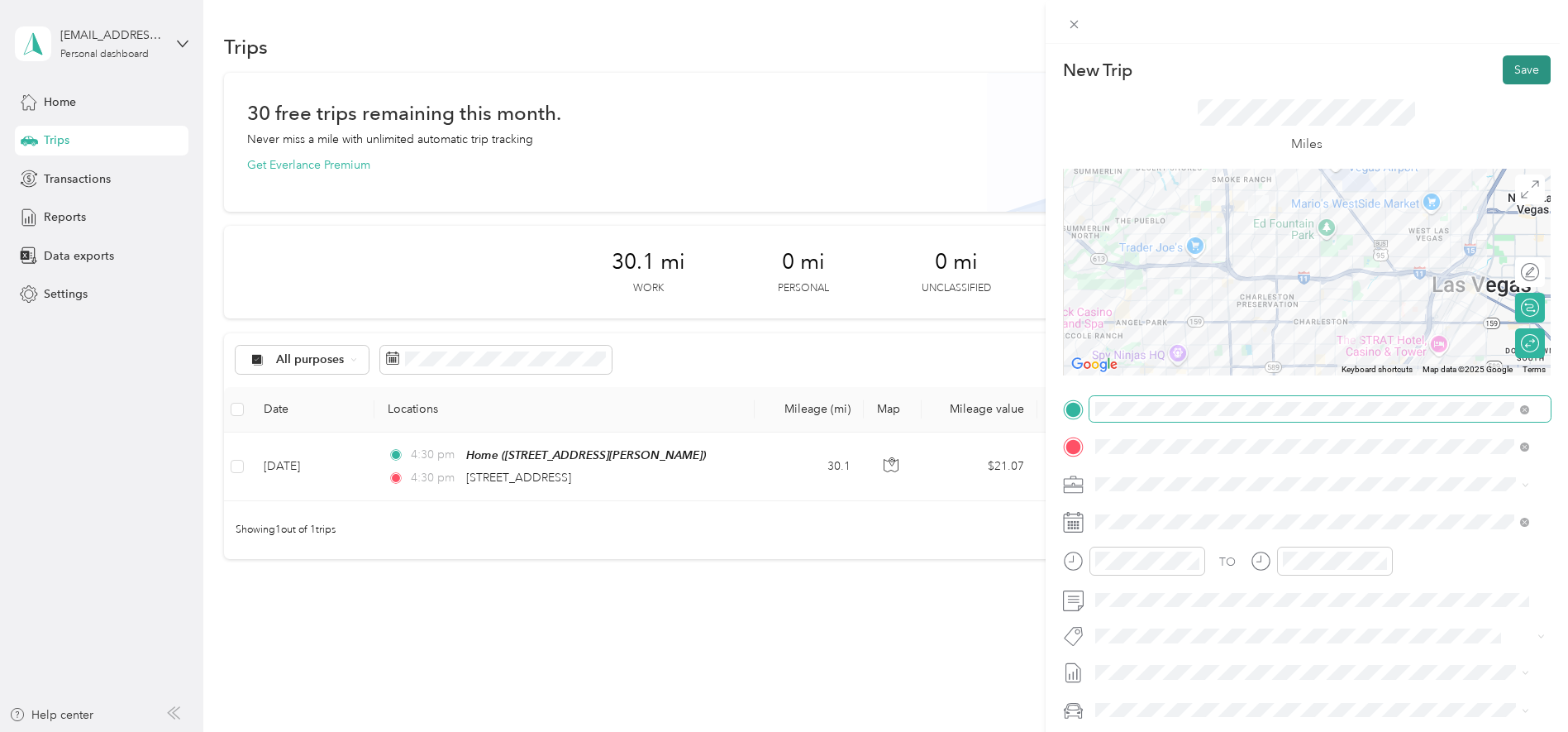
click at [903, 75] on button "Save" at bounding box center [1527, 70] width 48 height 29
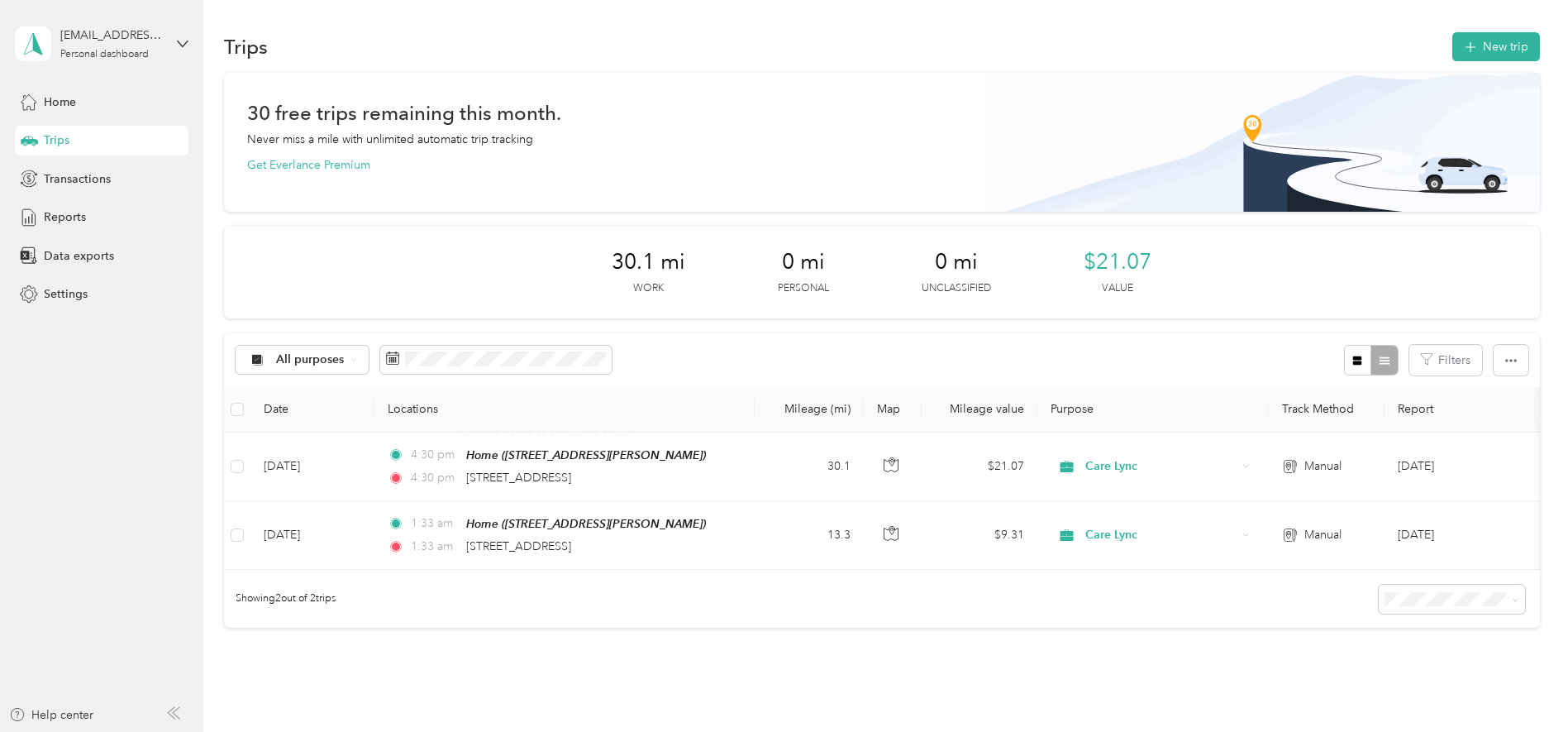
click at [648, 87] on div "30 free trips remaining this month. Never miss a mile with unlimited automatic …" at bounding box center [882, 141] width 1316 height 139
click at [903, 52] on button "New trip" at bounding box center [1497, 47] width 88 height 29
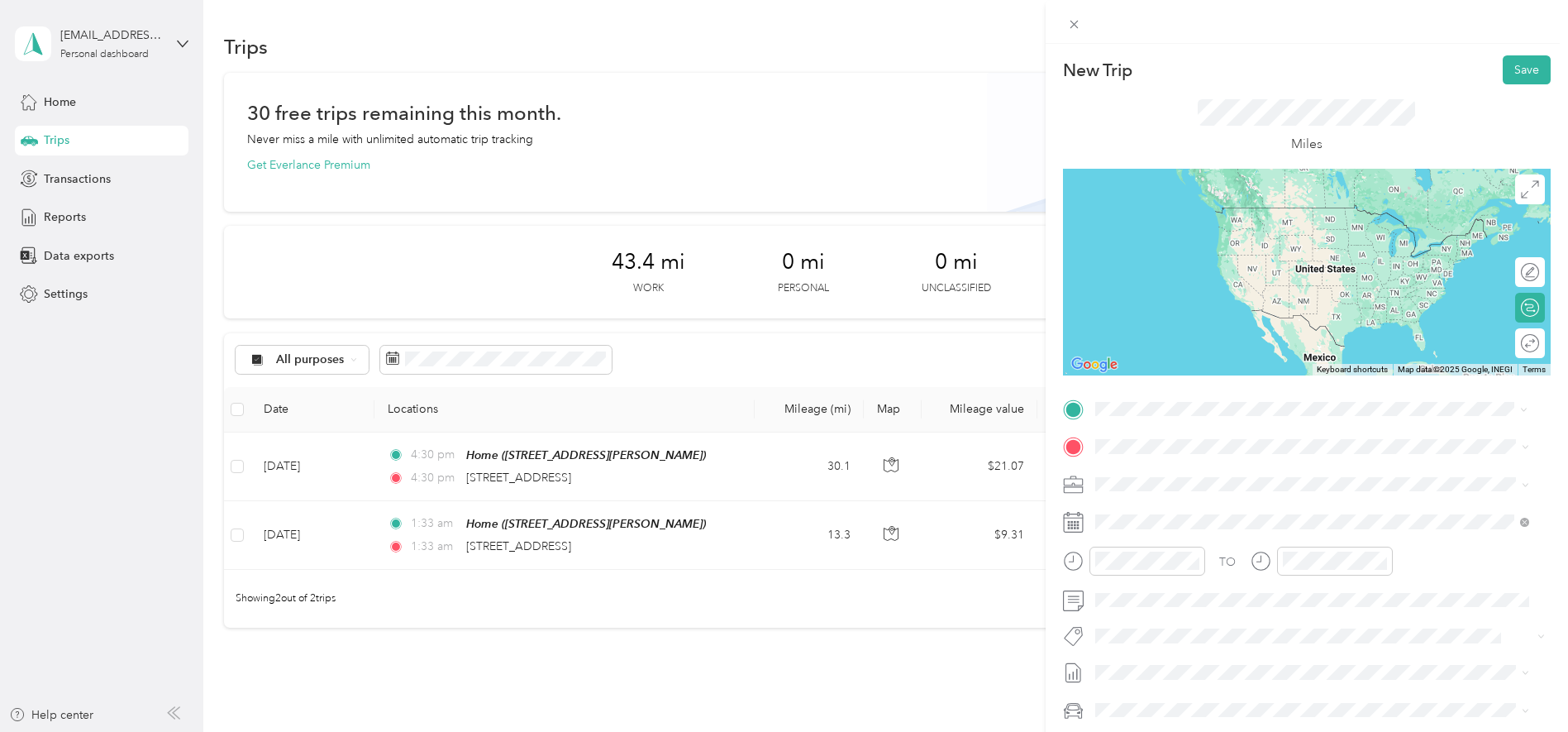
click at [903, 476] on span "[STREET_ADDRESS][PERSON_NAME][US_STATE]" at bounding box center [1254, 468] width 257 height 15
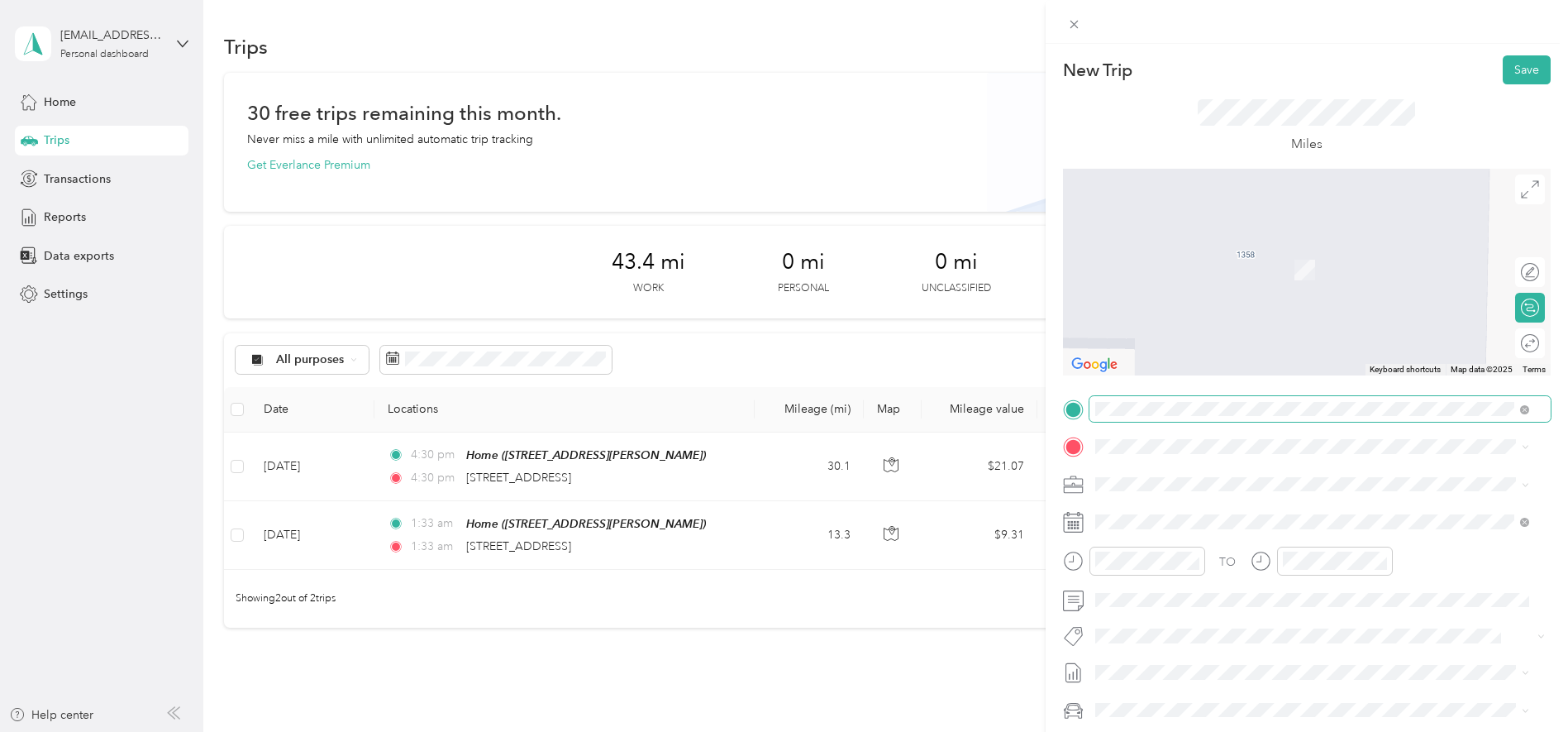
click at [903, 414] on span at bounding box center [1524, 409] width 9 height 14
click at [903, 401] on span at bounding box center [1320, 409] width 462 height 27
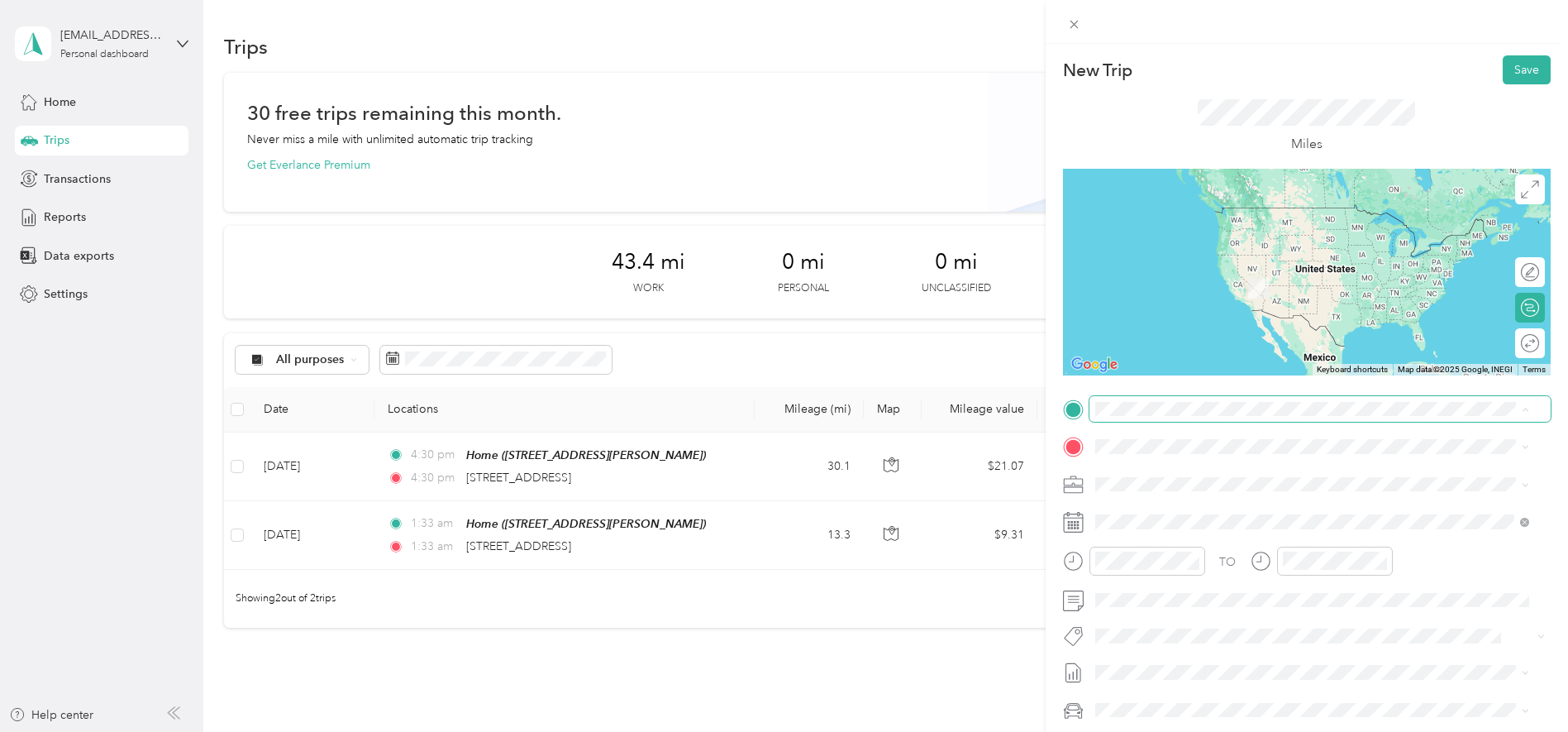
click at [903, 502] on div "Home [STREET_ADDRESS][PERSON_NAME]" at bounding box center [1224, 484] width 196 height 34
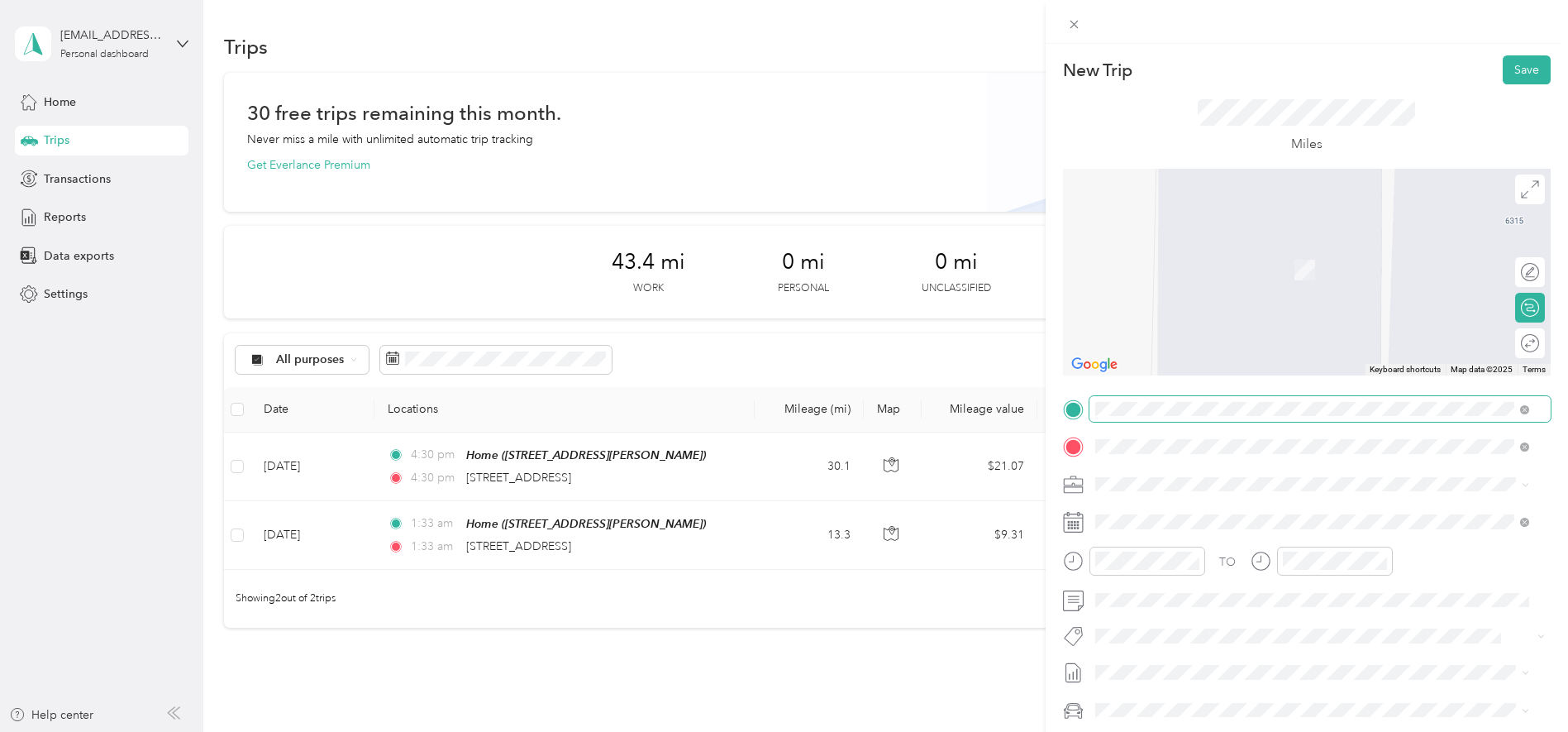
click at [903, 505] on span "[STREET_ADDRESS][PERSON_NAME][US_STATE]" at bounding box center [1254, 506] width 257 height 15
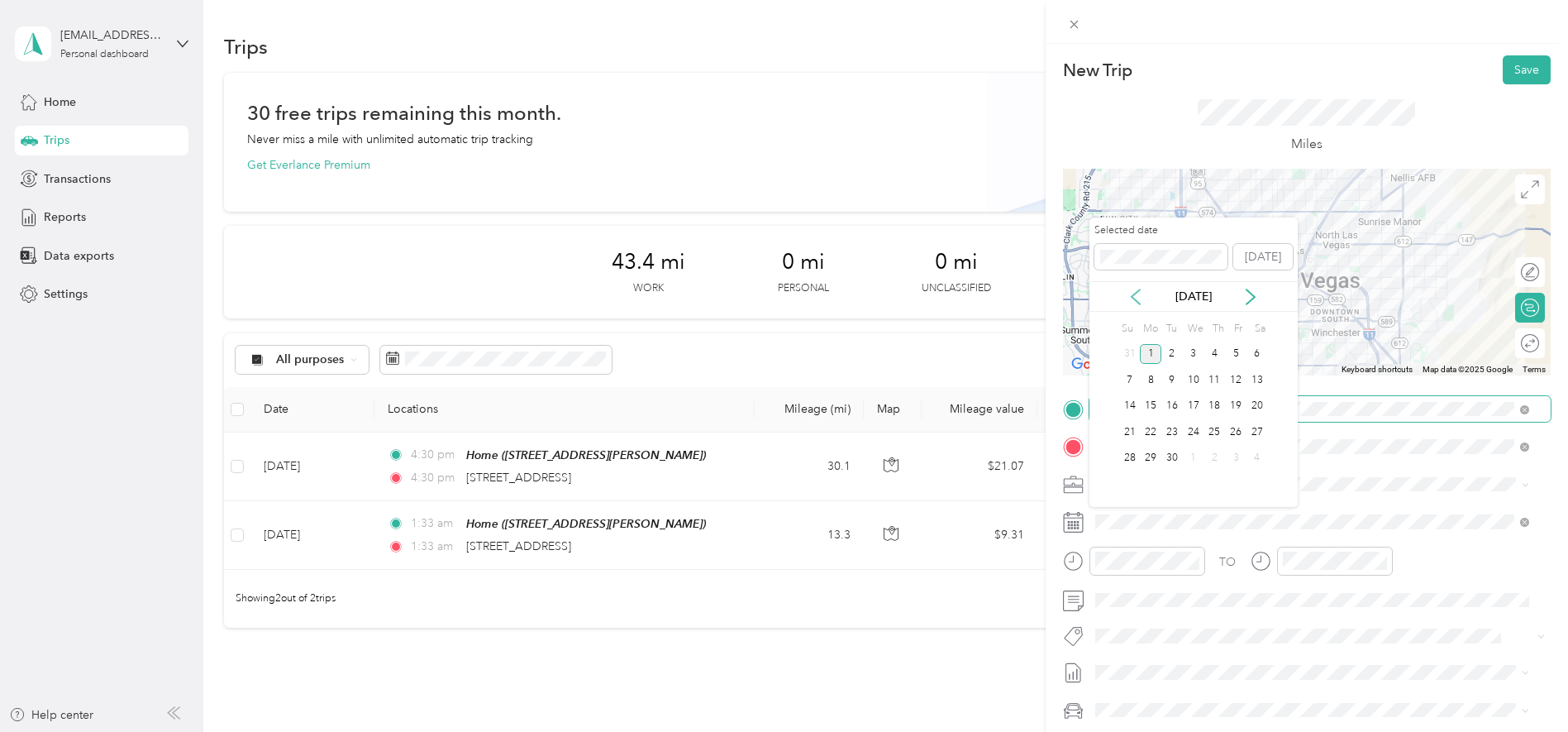
click at [903, 296] on icon at bounding box center [1135, 296] width 16 height 16
click at [903, 375] on div "5" at bounding box center [1172, 380] width 22 height 21
click at [903, 382] on div "6" at bounding box center [1193, 380] width 22 height 21
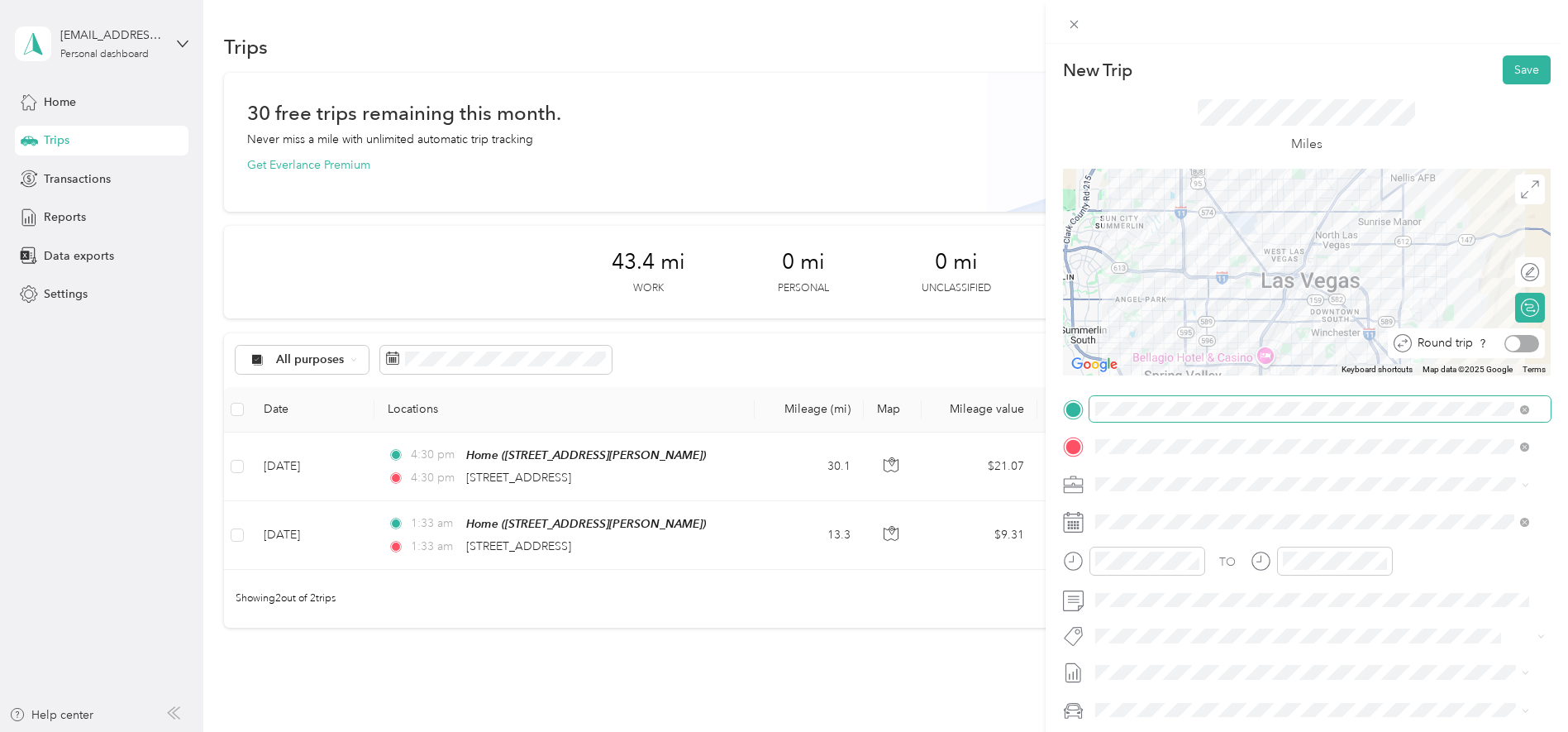
click at [903, 350] on div at bounding box center [1522, 344] width 34 height 17
click at [903, 70] on button "Save" at bounding box center [1527, 70] width 48 height 29
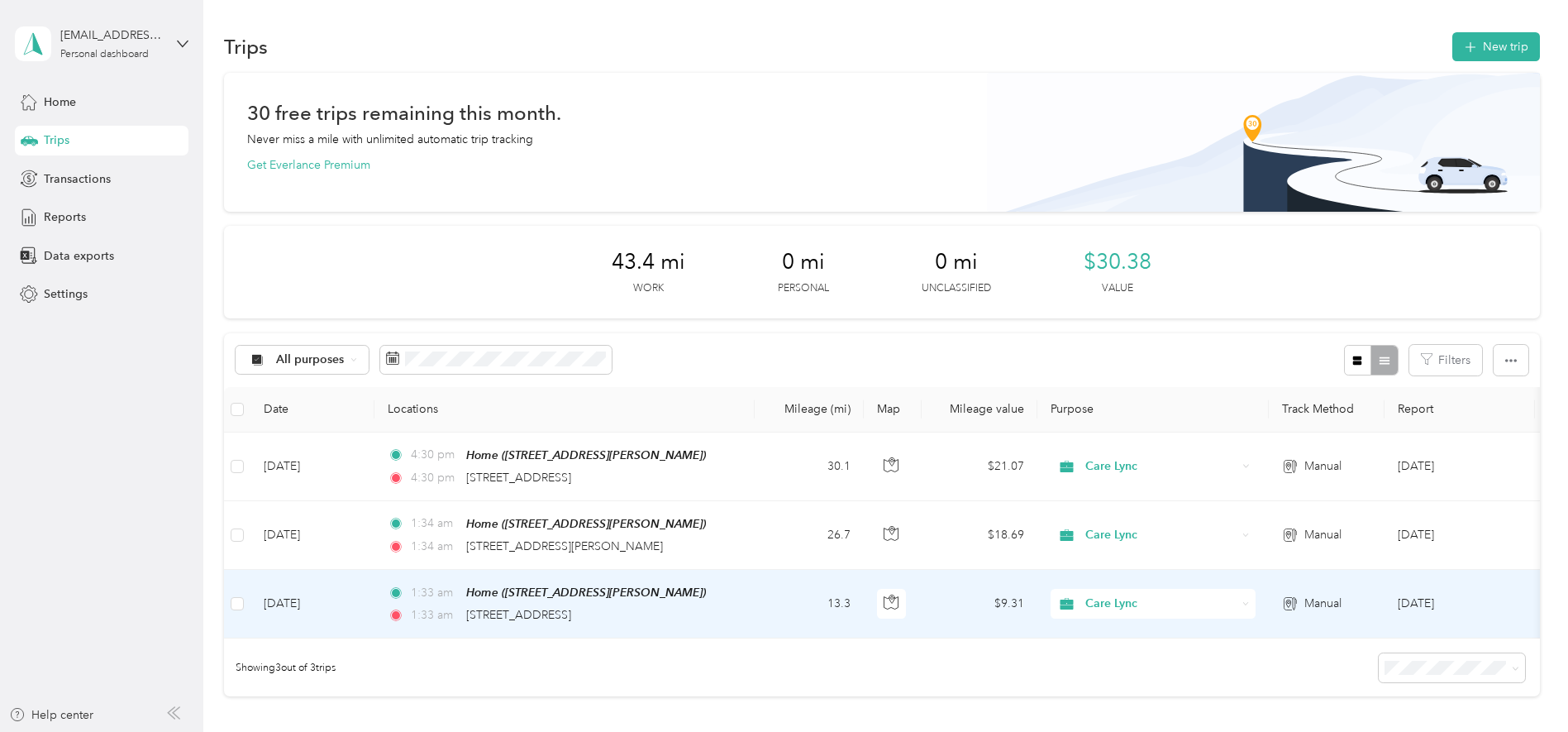
drag, startPoint x: 338, startPoint y: 599, endPoint x: 323, endPoint y: 595, distance: 15.5
click at [323, 580] on td "[DATE]" at bounding box center [313, 604] width 124 height 69
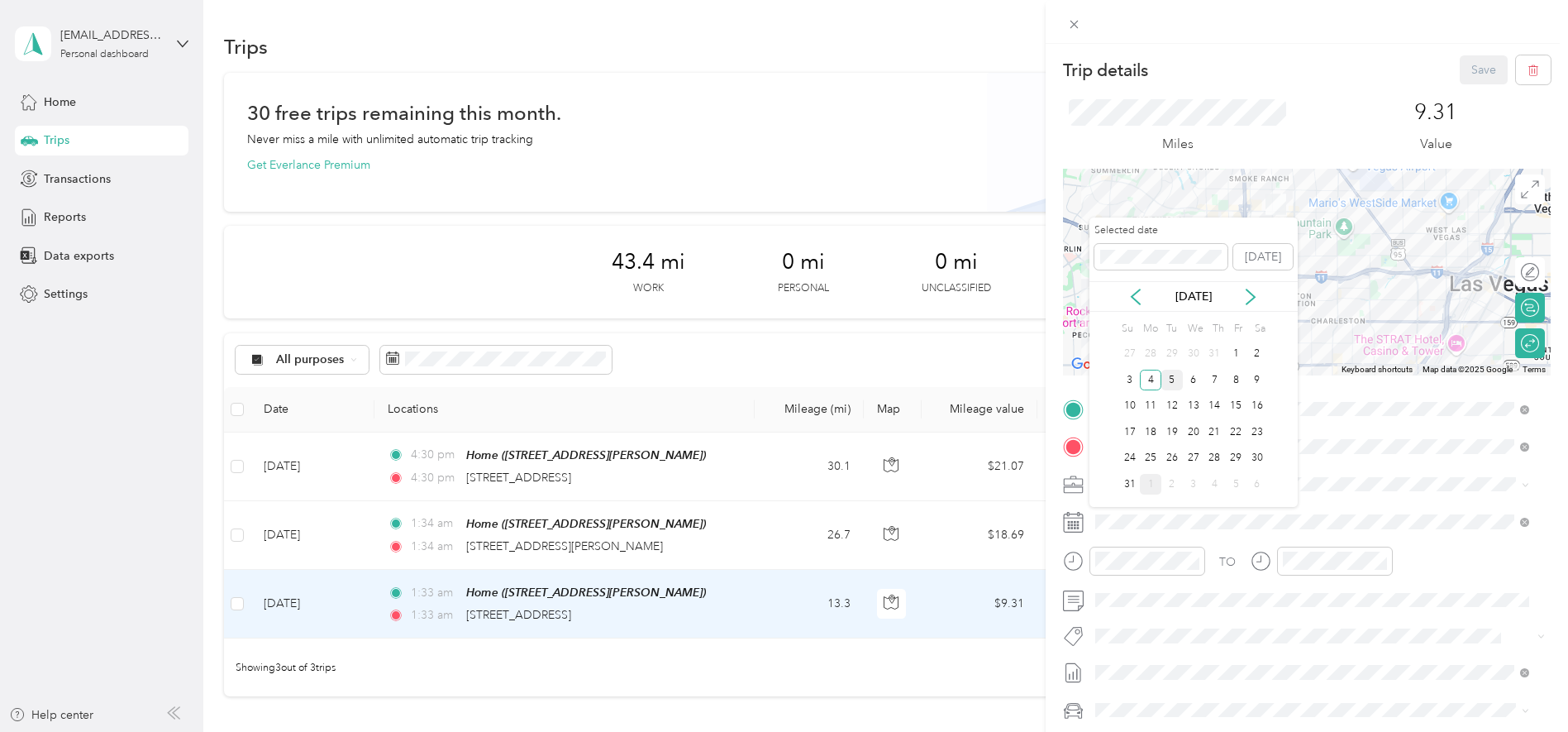
click at [903, 377] on div "5" at bounding box center [1172, 380] width 22 height 21
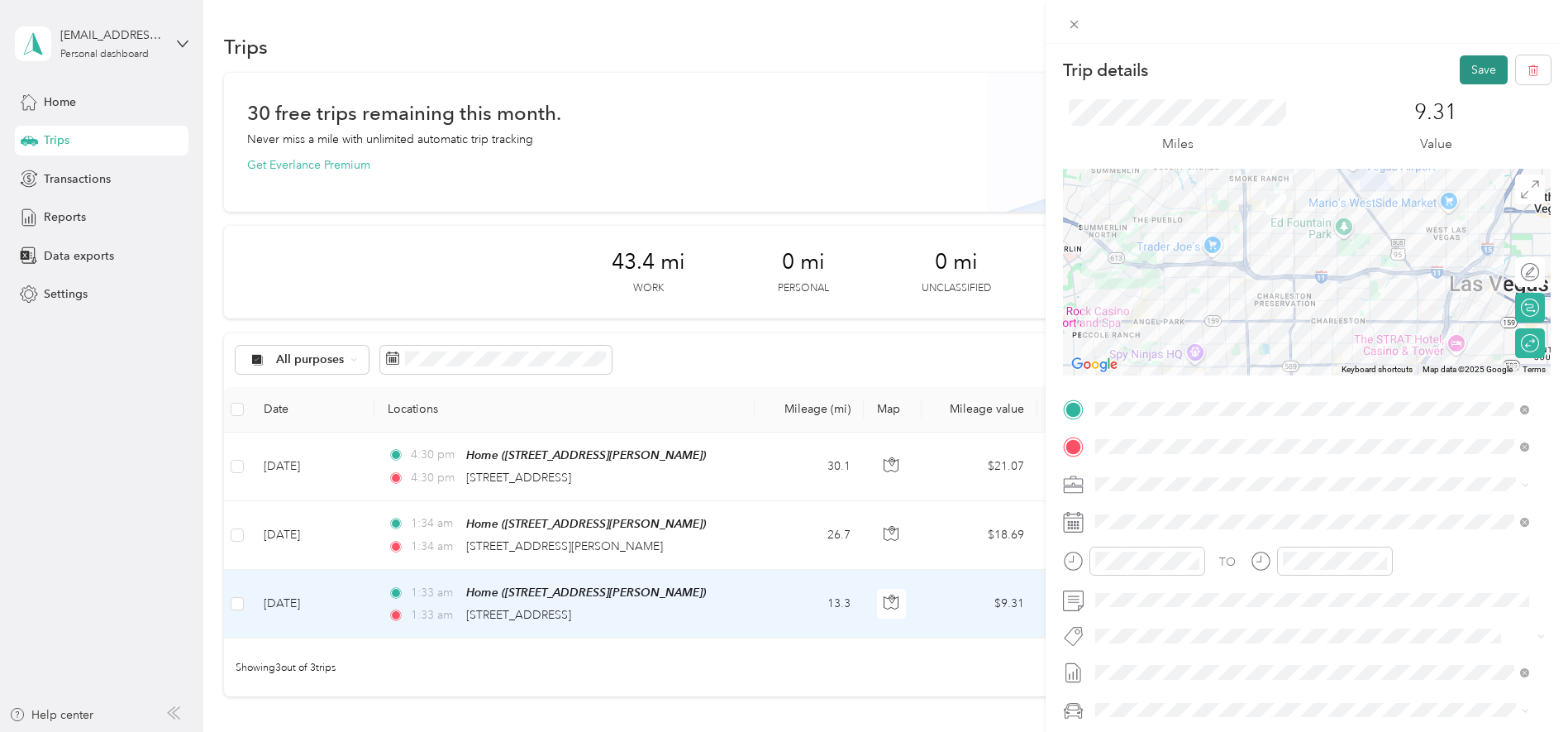
click at [903, 61] on button "Save" at bounding box center [1484, 70] width 48 height 29
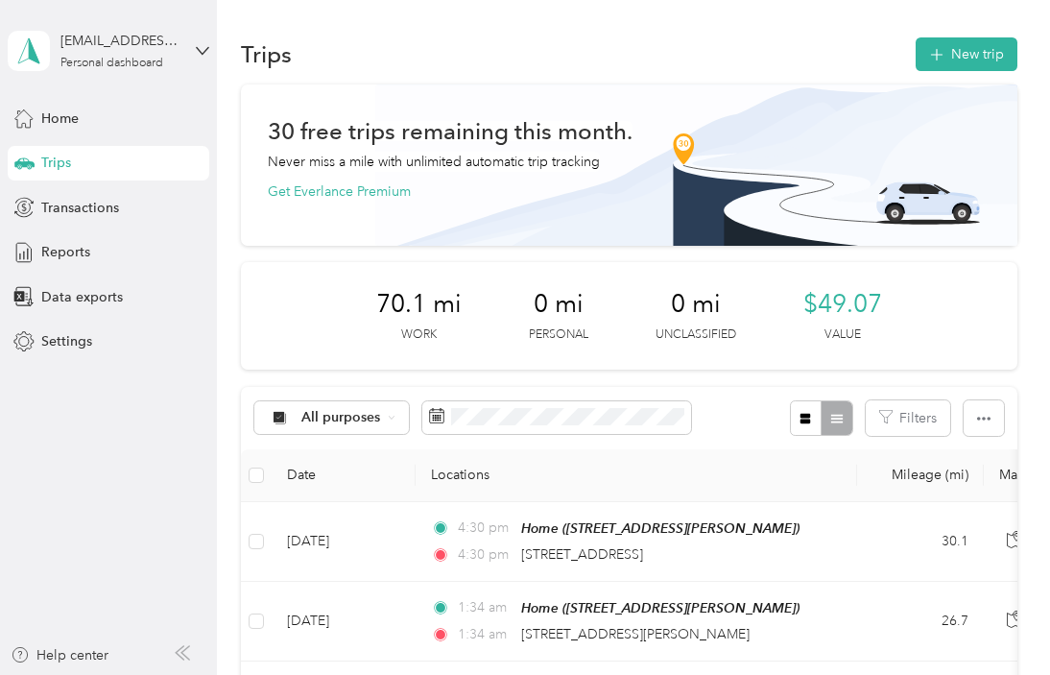
click at [800, 438] on div "All purposes Filters" at bounding box center [629, 418] width 777 height 62
click at [943, 59] on button "New trip" at bounding box center [967, 54] width 102 height 34
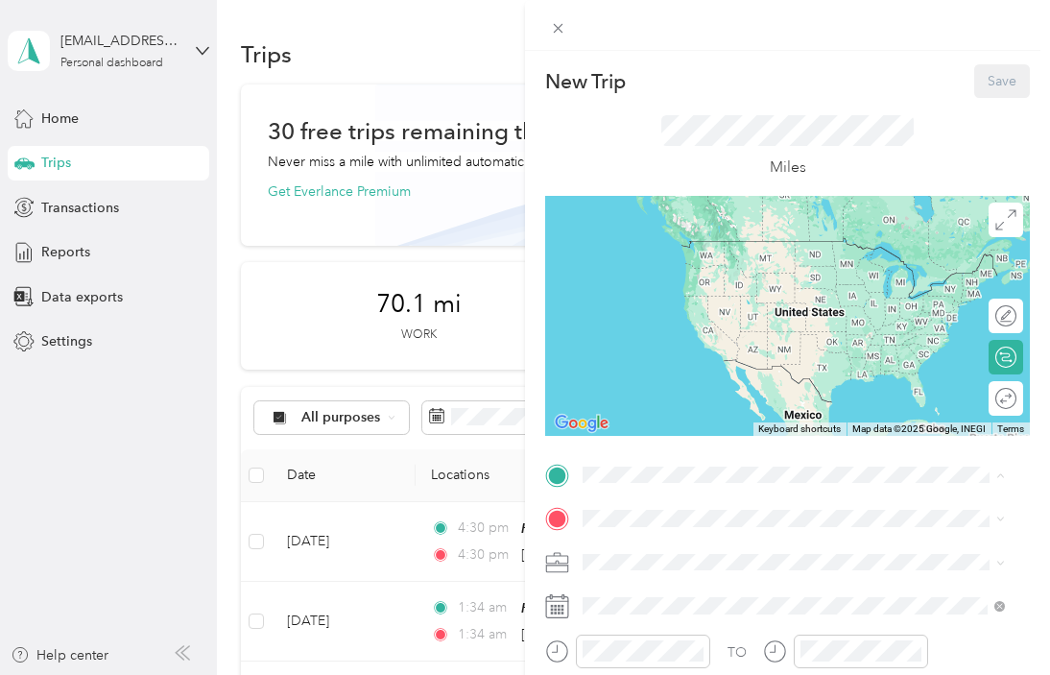
click at [696, 581] on span "[STREET_ADDRESS][PERSON_NAME]" at bounding box center [733, 572] width 228 height 16
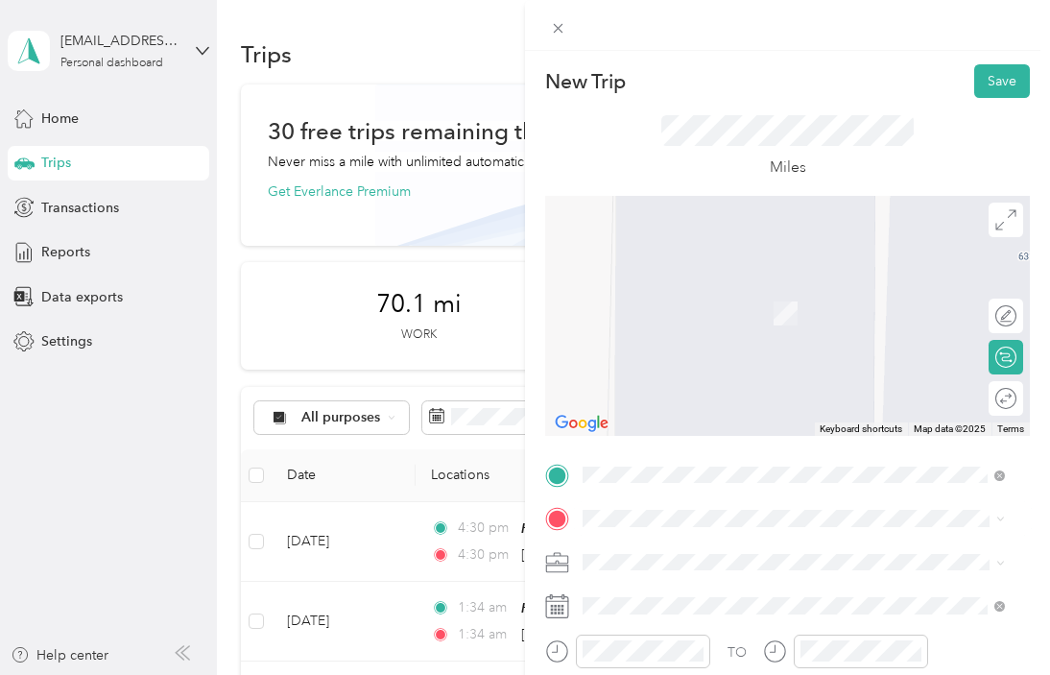
click at [782, 286] on span "[STREET_ADDRESS][PERSON_NAME][US_STATE]" at bounding box center [768, 277] width 299 height 17
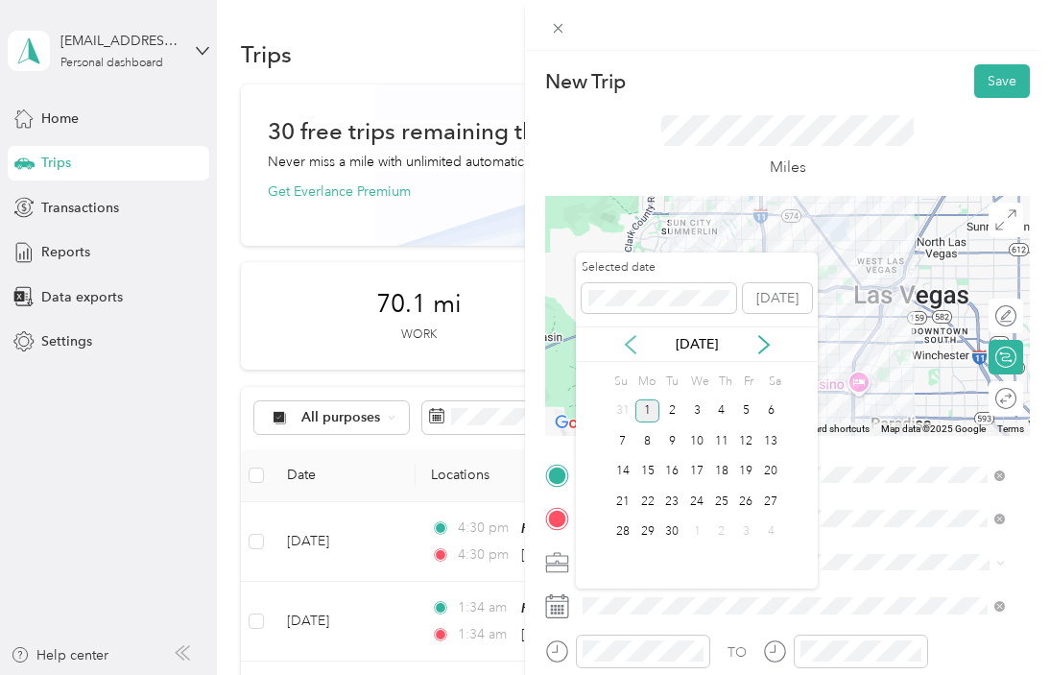
click at [635, 337] on icon at bounding box center [630, 344] width 19 height 19
click at [679, 472] on div "12" at bounding box center [671, 472] width 25 height 24
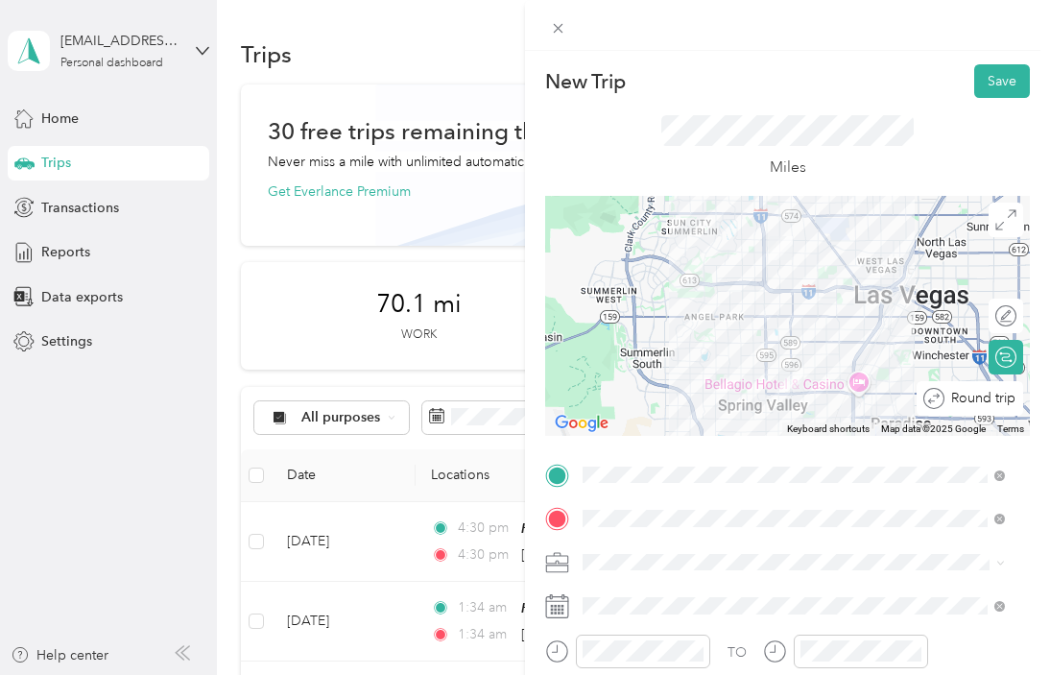
click at [997, 402] on div "Round trip" at bounding box center [981, 399] width 72 height 20
click at [992, 401] on div at bounding box center [996, 399] width 40 height 20
click at [995, 81] on button "Save" at bounding box center [1002, 81] width 56 height 34
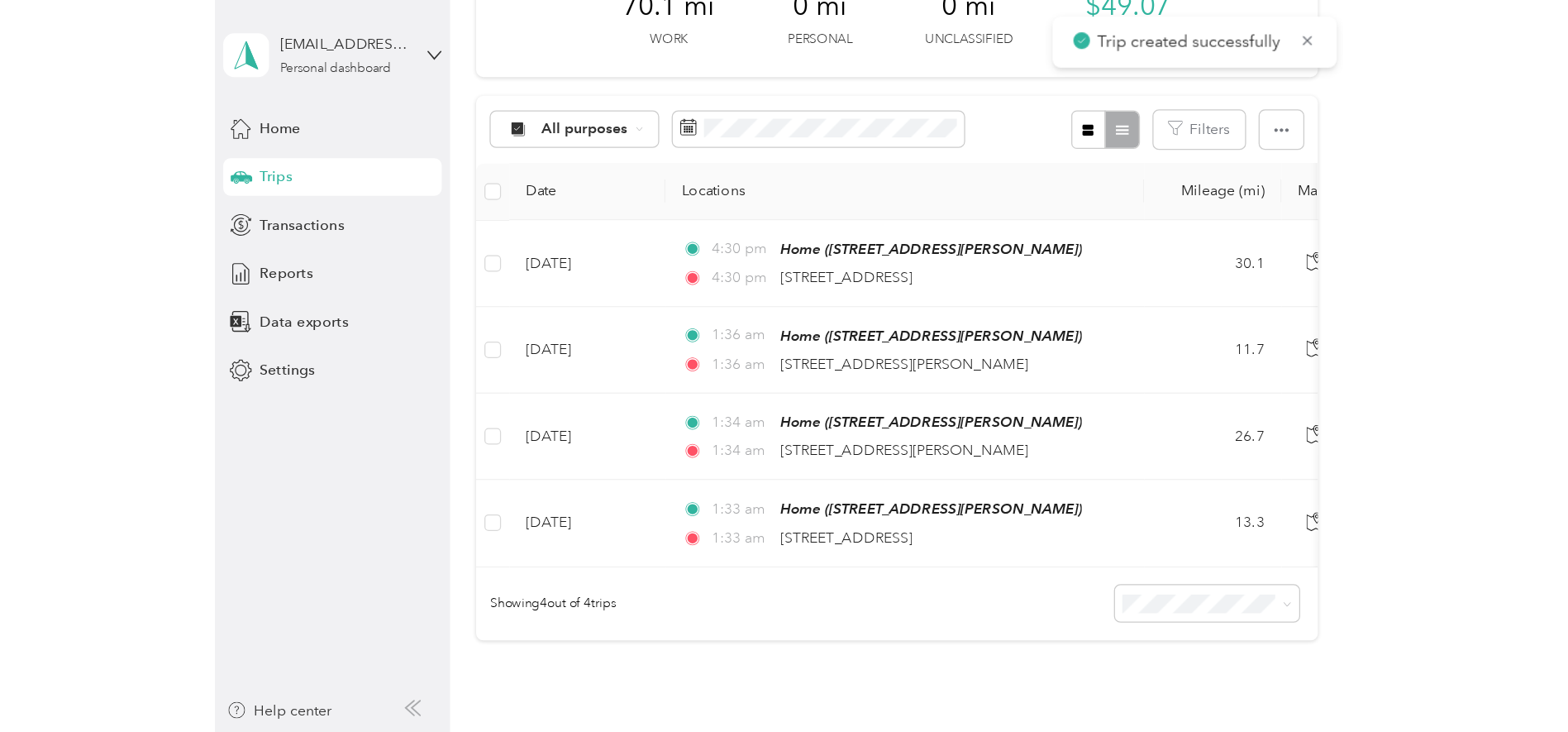
scroll to position [258, 0]
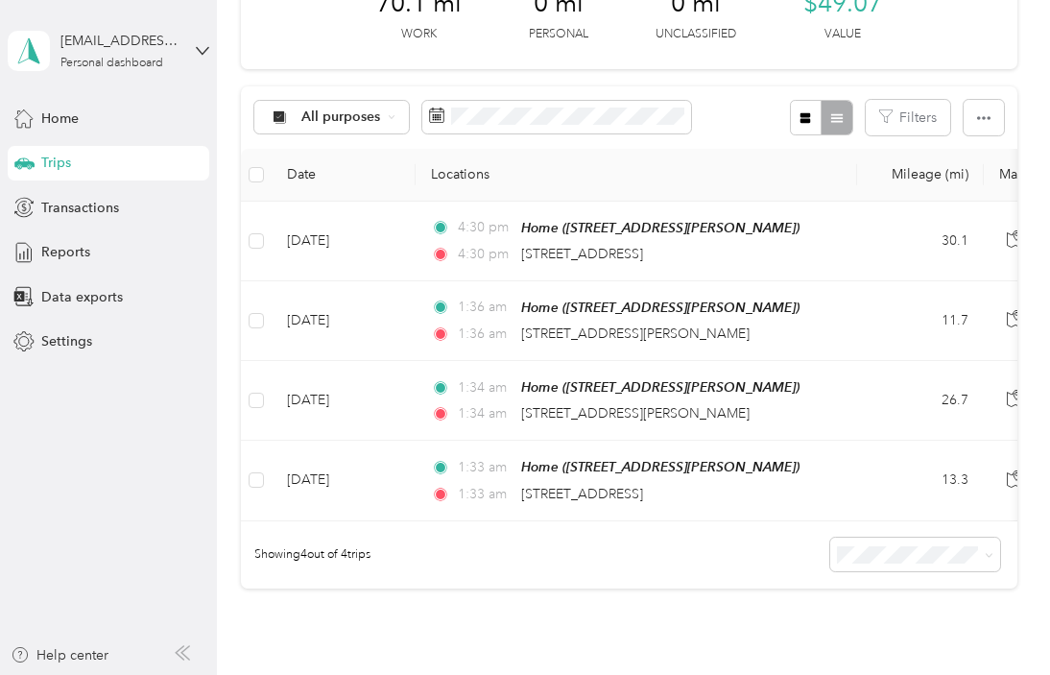
click at [588, 578] on div "Showing 4 out of 4 trips" at bounding box center [629, 554] width 777 height 67
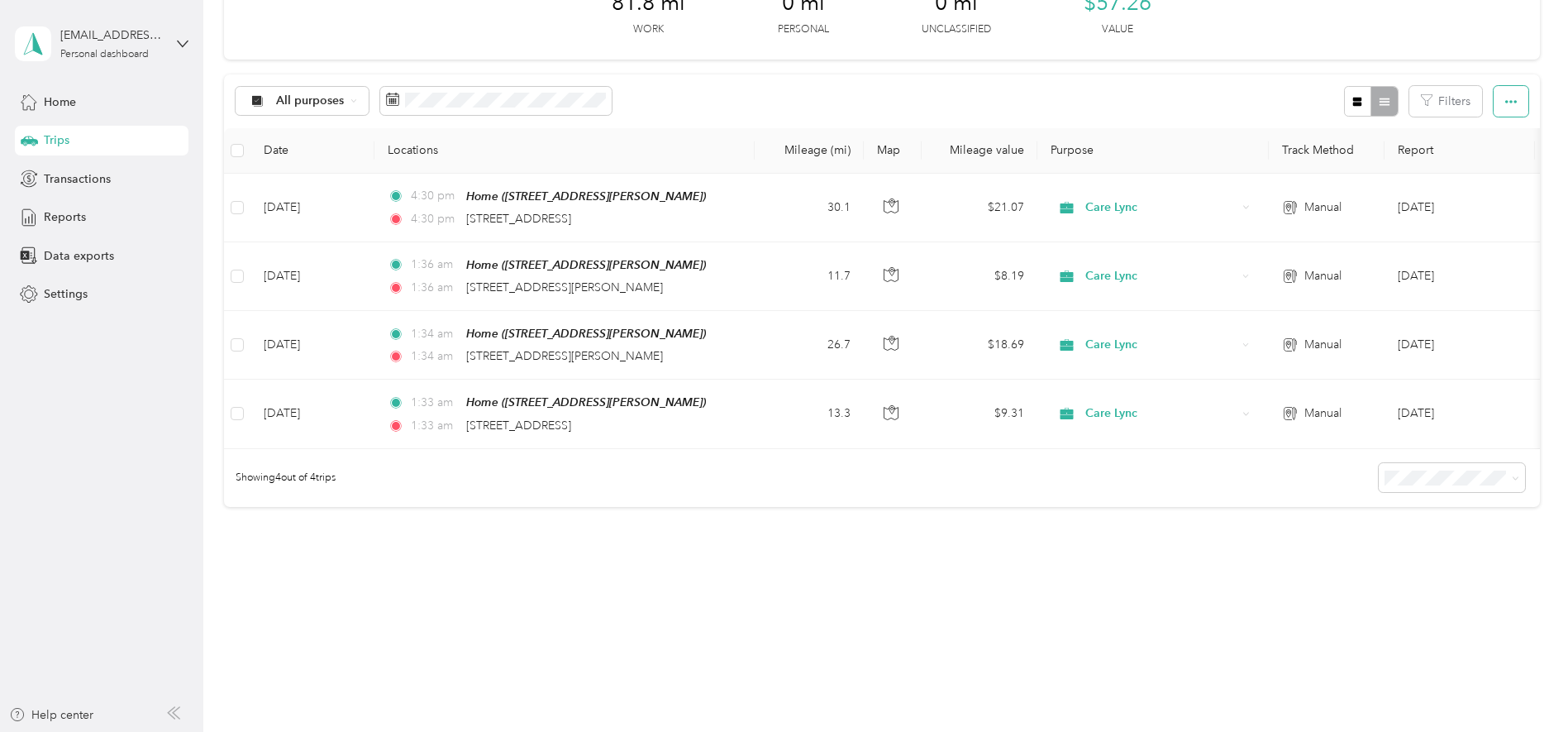
click at [903, 96] on icon "button" at bounding box center [1510, 101] width 11 height 11
click at [903, 164] on span "Export" at bounding box center [1479, 162] width 34 height 14
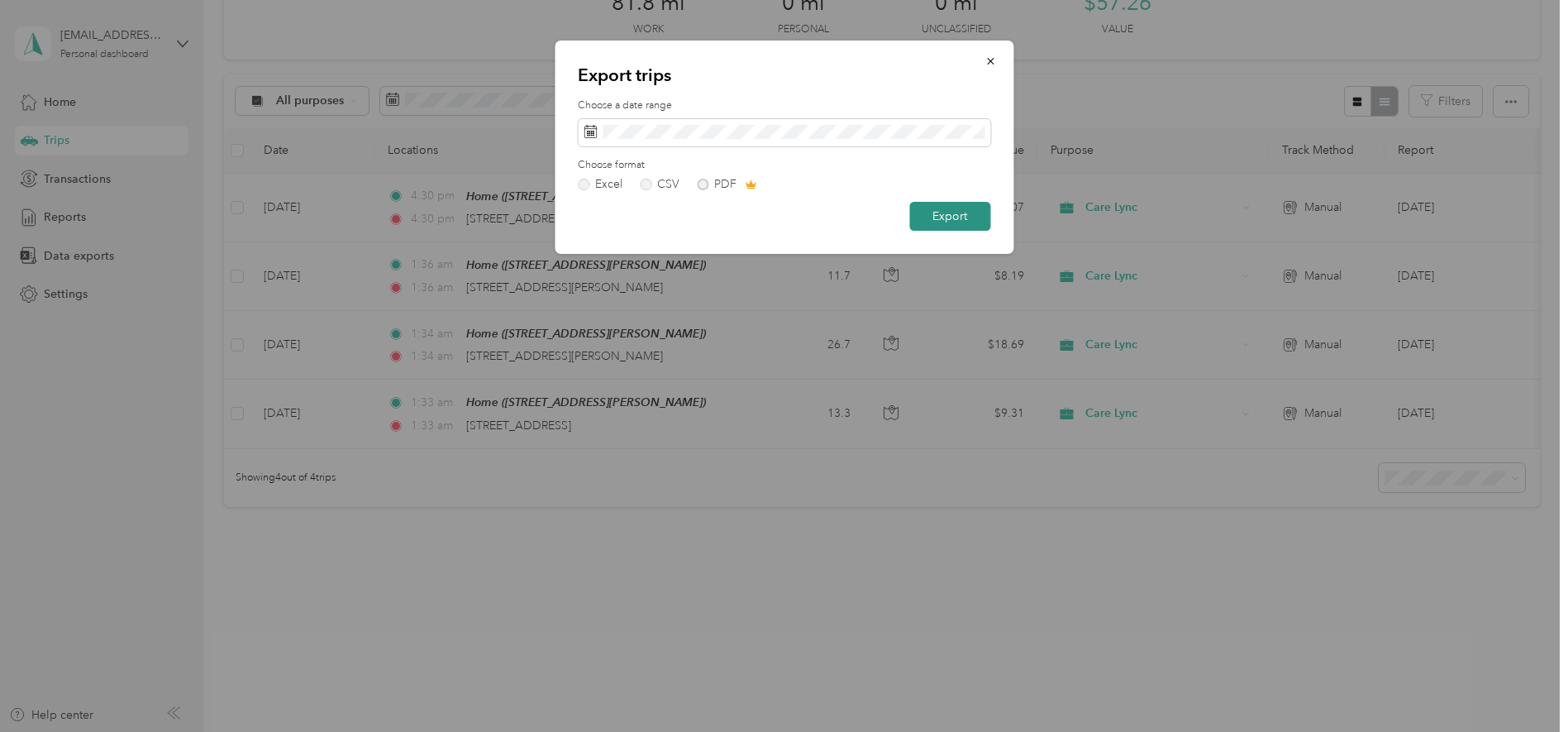
click at [903, 214] on button "Export" at bounding box center [950, 216] width 81 height 29
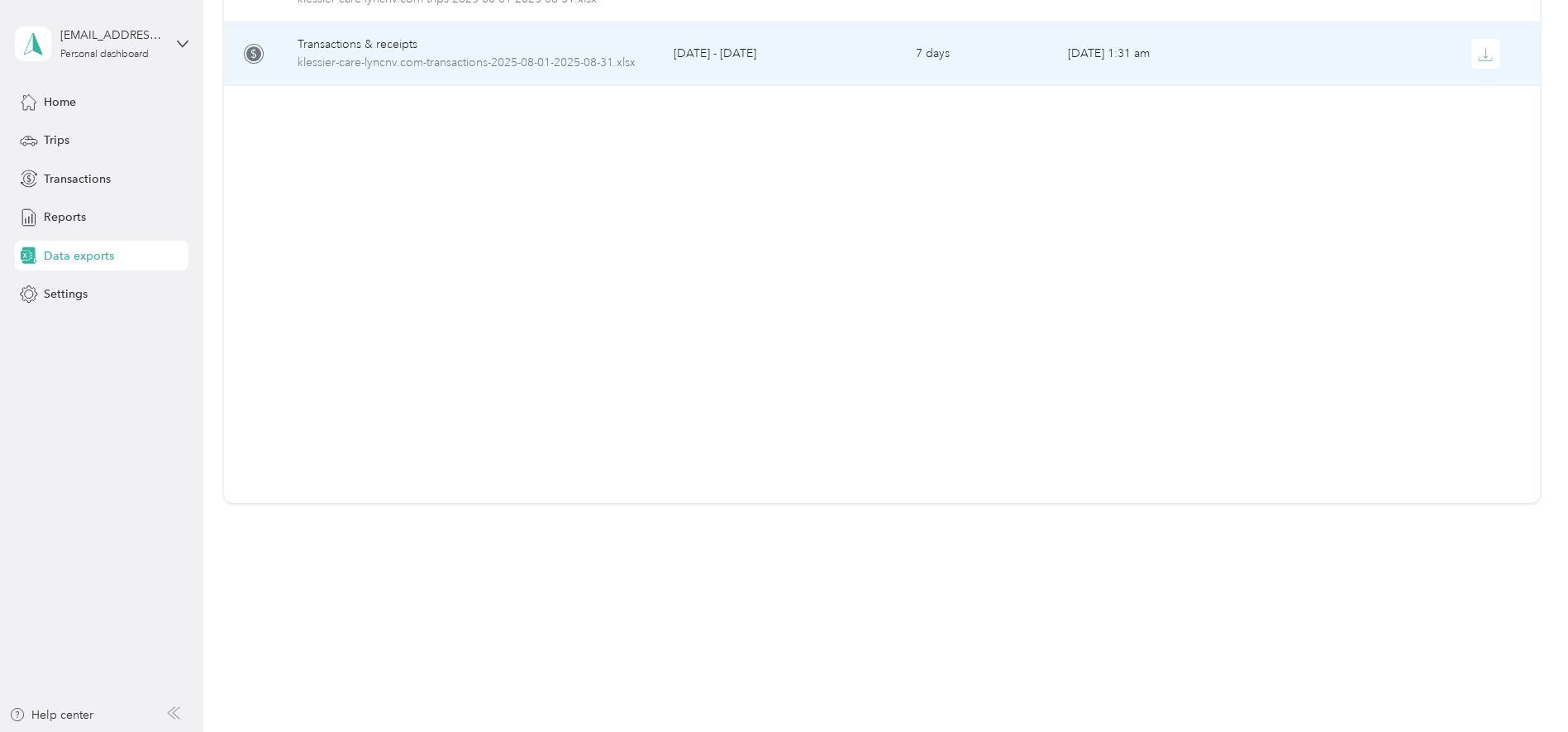
click at [903, 23] on td "7 days" at bounding box center [978, 54] width 152 height 64
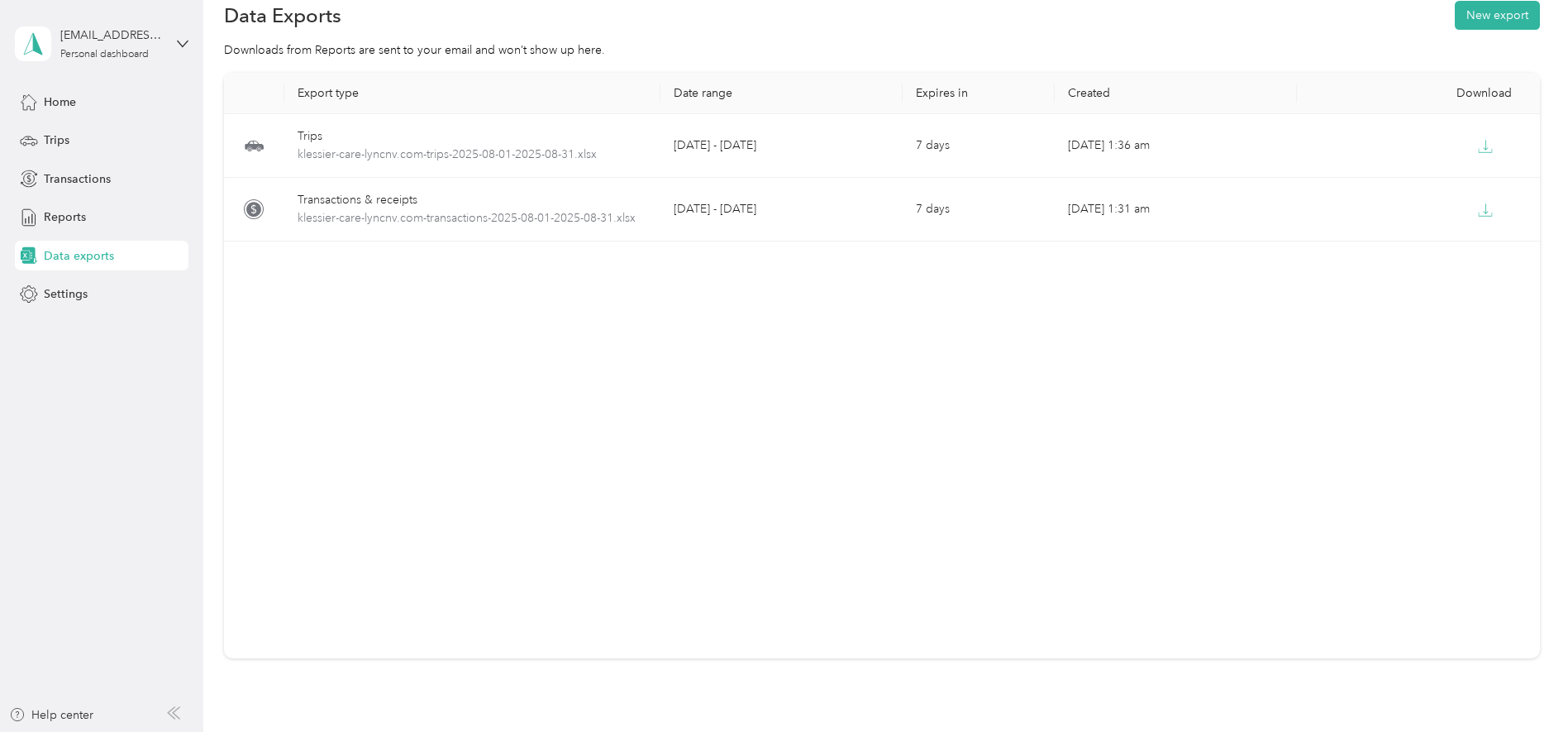
scroll to position [20, 0]
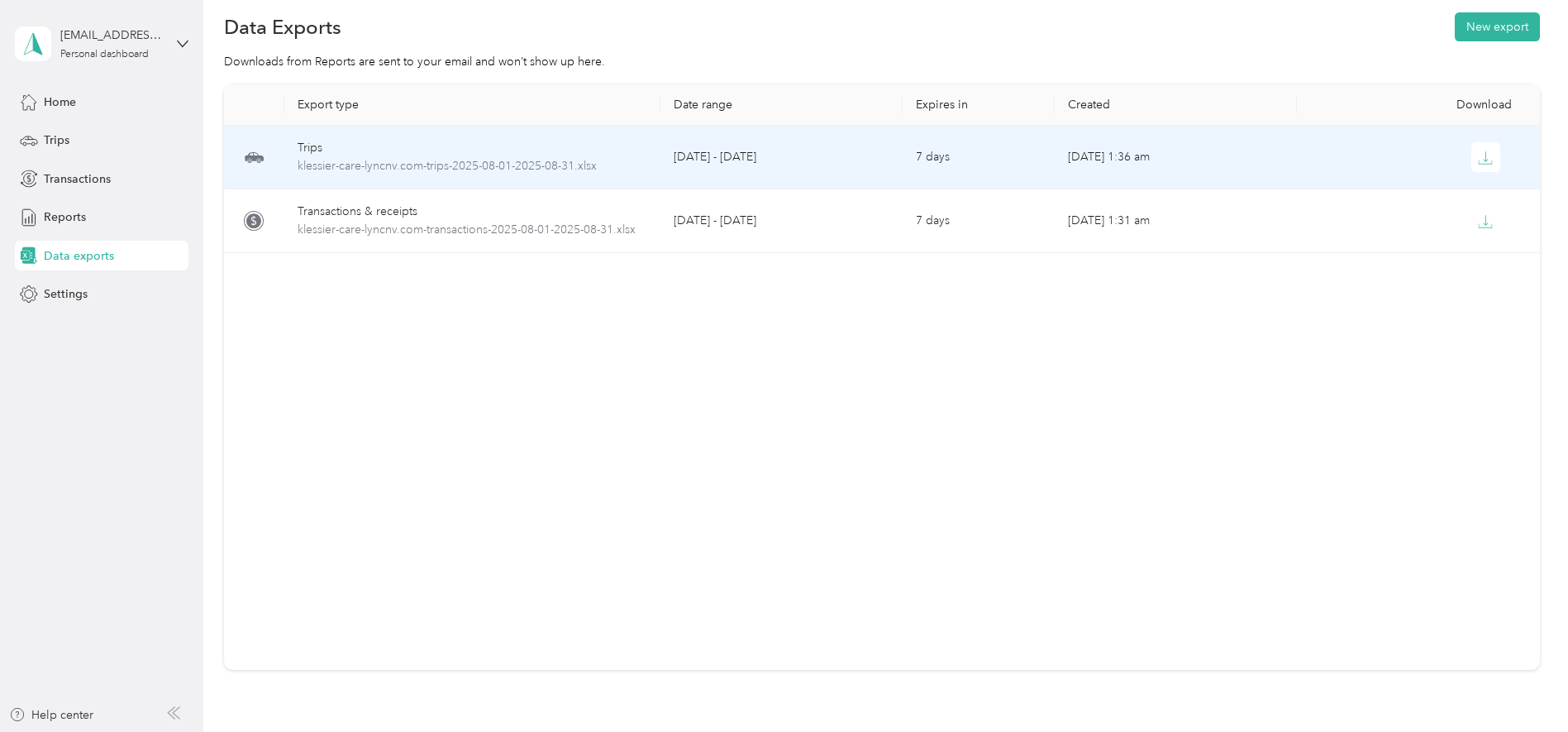
click at [903, 162] on td "[DATE] 1:36 am" at bounding box center [1175, 158] width 242 height 64
click at [903, 158] on icon "button" at bounding box center [1484, 158] width 15 height 15
